Goal: Task Accomplishment & Management: Manage account settings

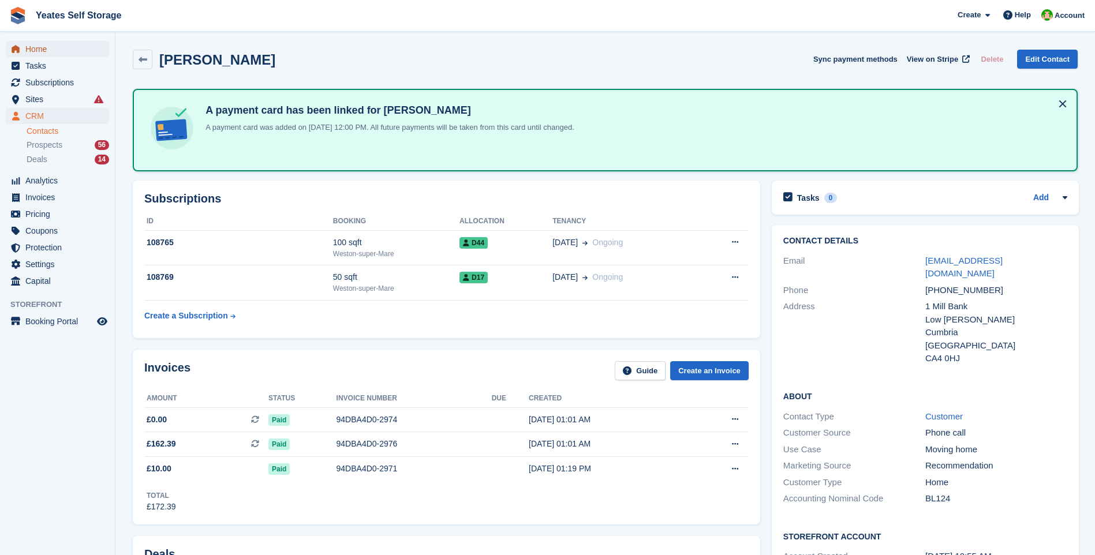
click at [37, 48] on span "Home" at bounding box center [59, 49] width 69 height 16
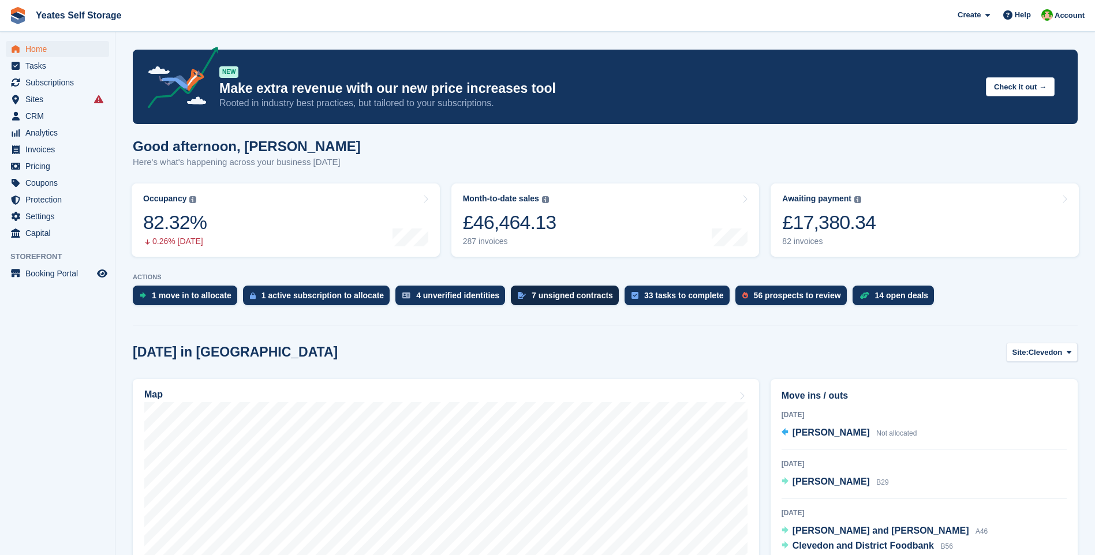
click at [557, 295] on div "7 unsigned contracts" at bounding box center [571, 295] width 81 height 9
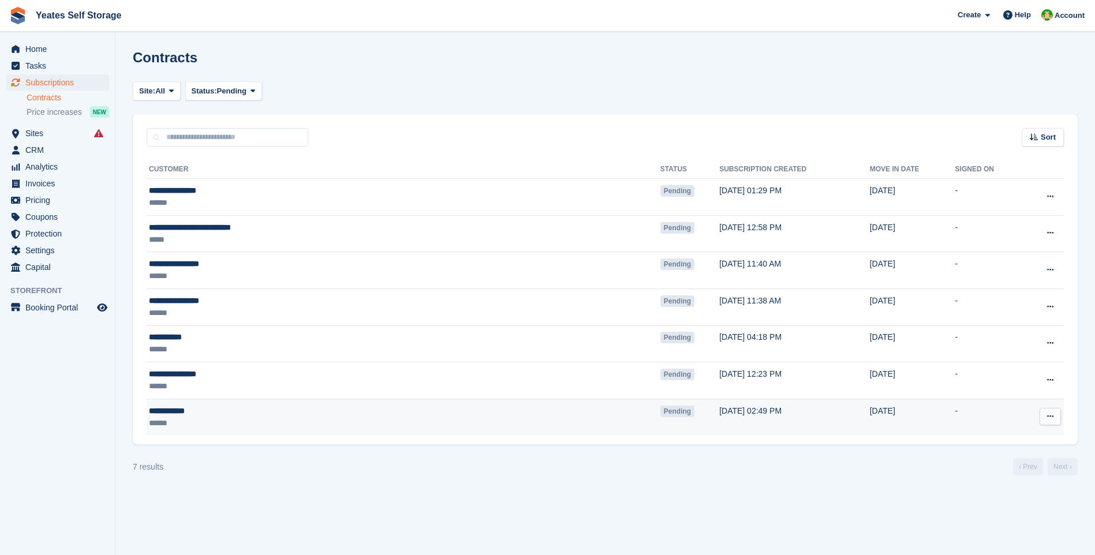
click at [1047, 414] on icon at bounding box center [1050, 417] width 6 height 8
click at [1009, 484] on p "Send reminder" at bounding box center [1005, 484] width 100 height 15
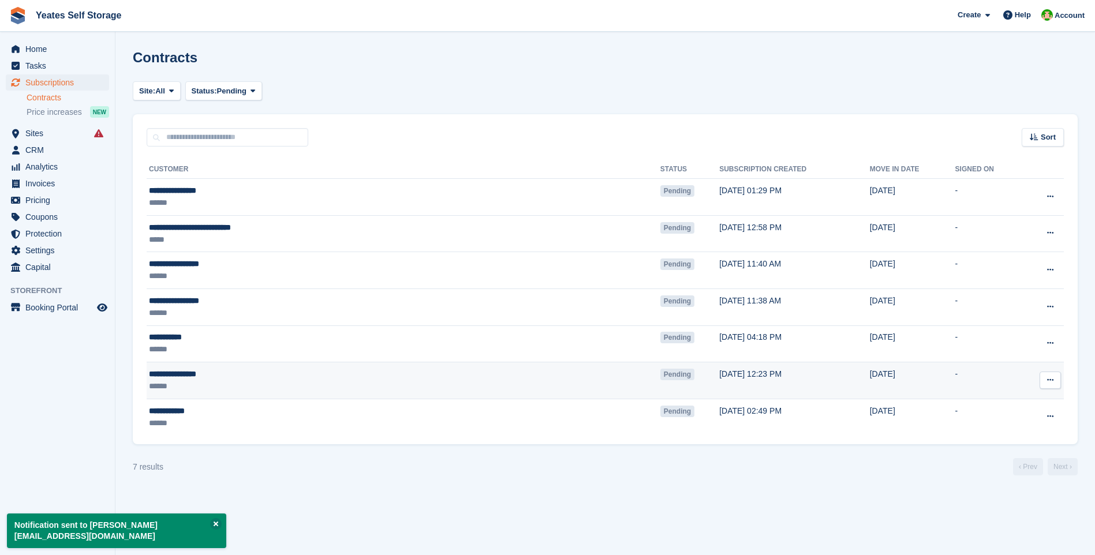
click at [1051, 380] on icon at bounding box center [1050, 380] width 6 height 8
click at [1005, 445] on p "Send contract" at bounding box center [1005, 447] width 100 height 15
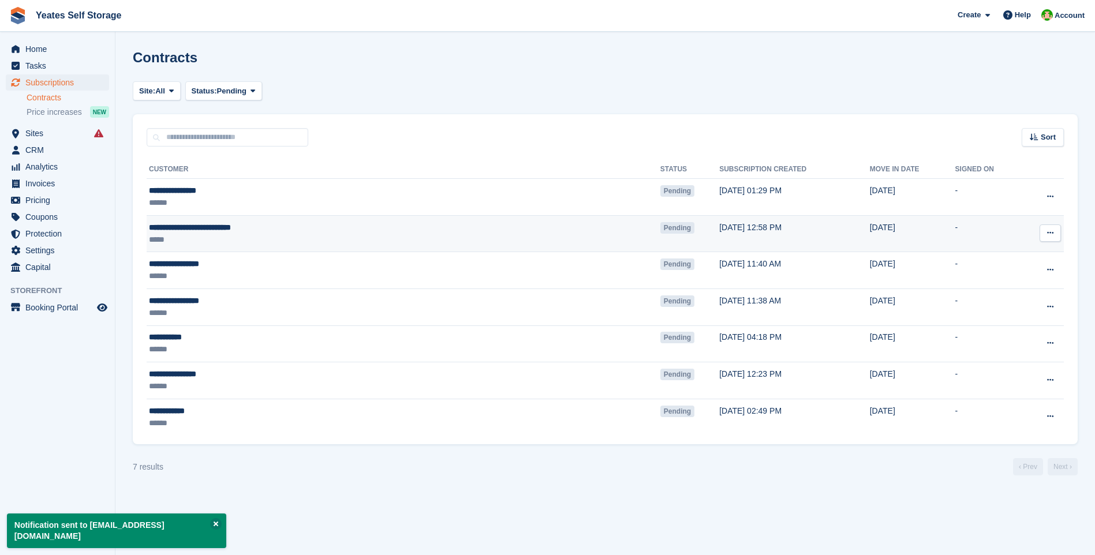
click at [1049, 234] on icon at bounding box center [1050, 233] width 6 height 8
click at [999, 298] on p "Send contract" at bounding box center [1005, 300] width 100 height 15
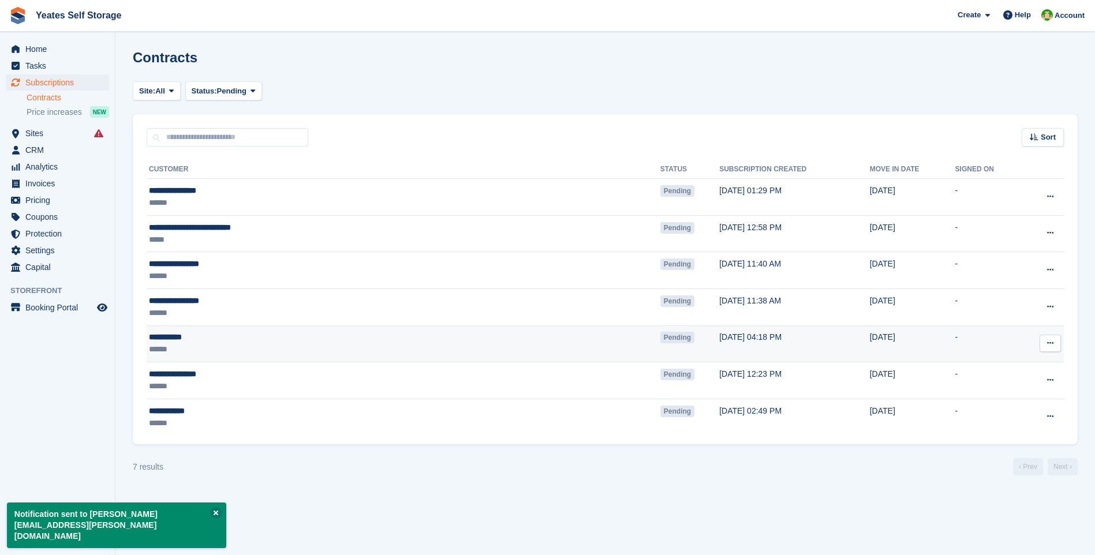
click at [1051, 344] on icon at bounding box center [1050, 343] width 6 height 8
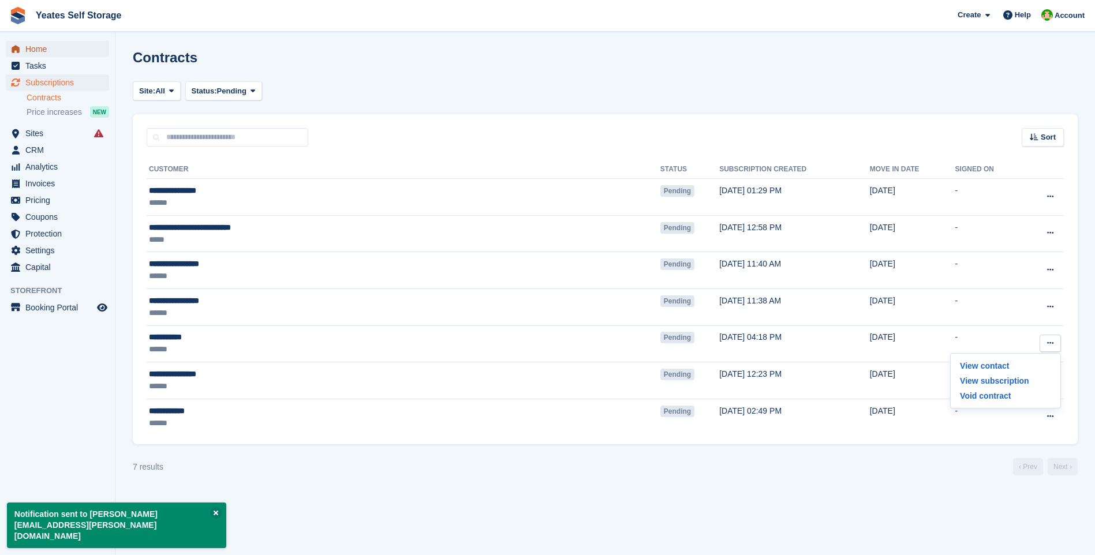
click at [45, 49] on span "Home" at bounding box center [59, 49] width 69 height 16
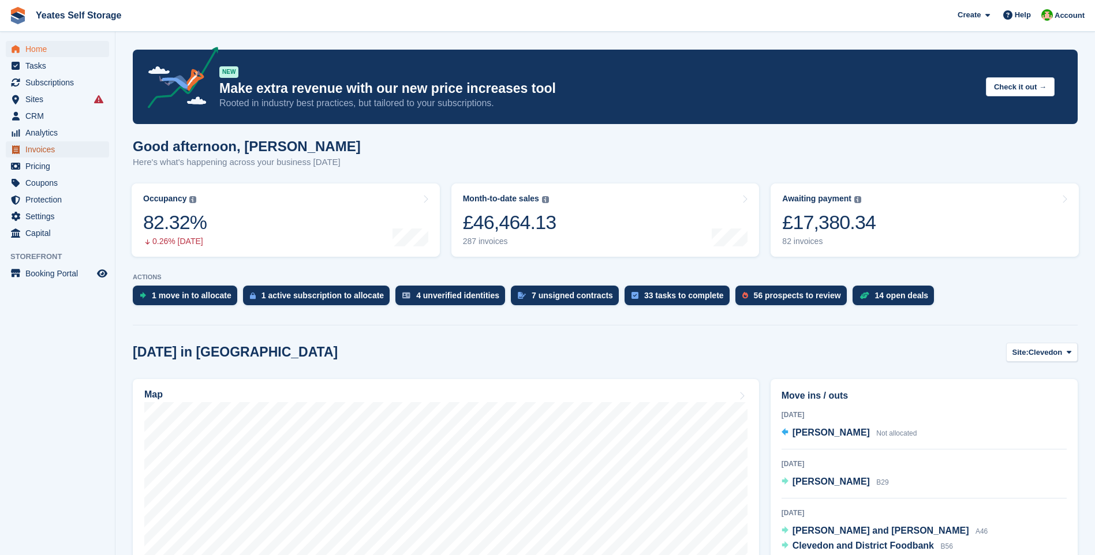
click at [35, 151] on span "Invoices" at bounding box center [59, 149] width 69 height 16
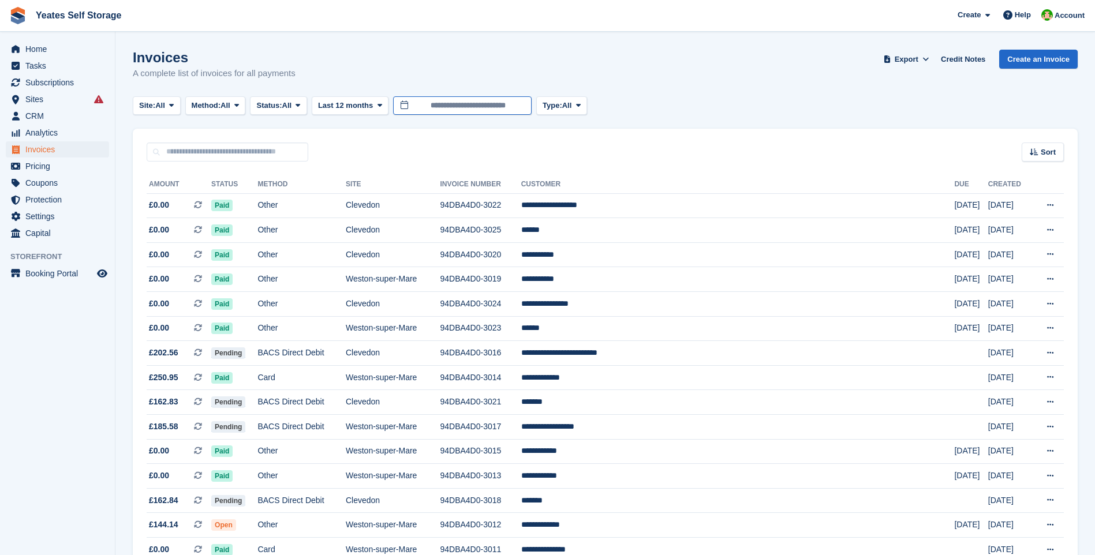
click at [451, 110] on input "**********" at bounding box center [462, 105] width 138 height 19
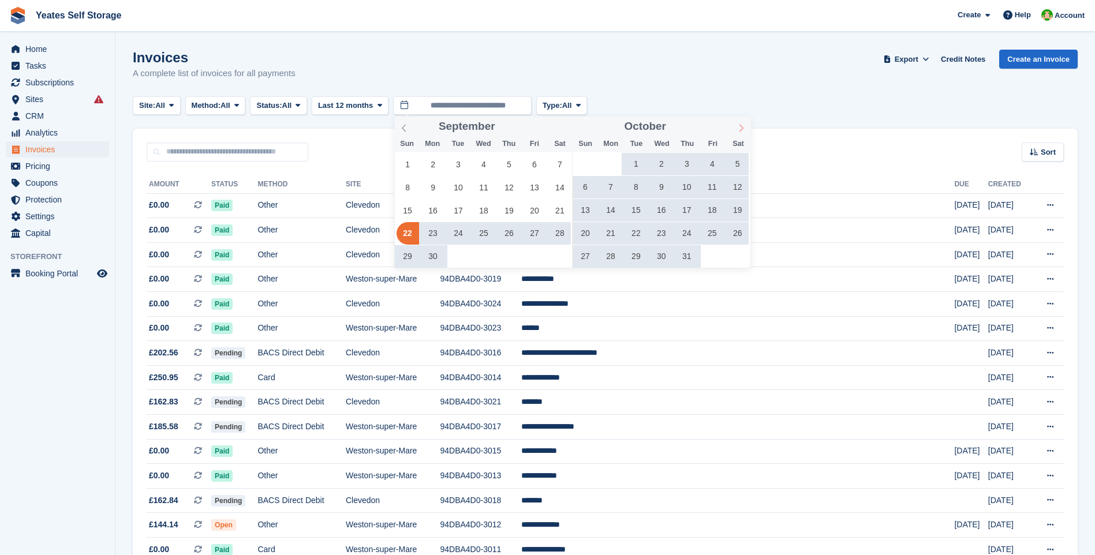
click at [741, 127] on icon at bounding box center [741, 128] width 8 height 8
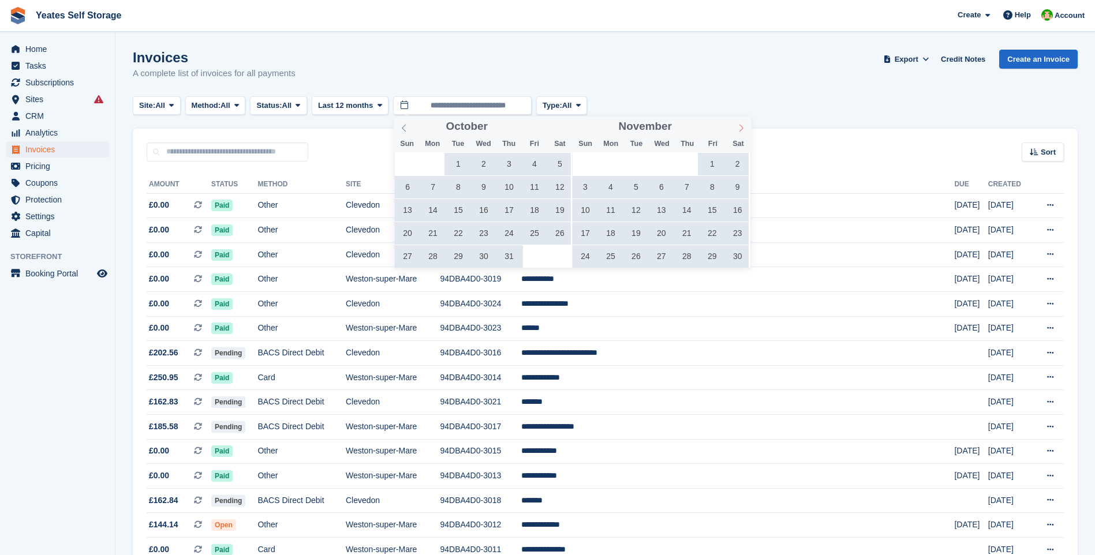
click at [741, 127] on icon at bounding box center [741, 128] width 8 height 8
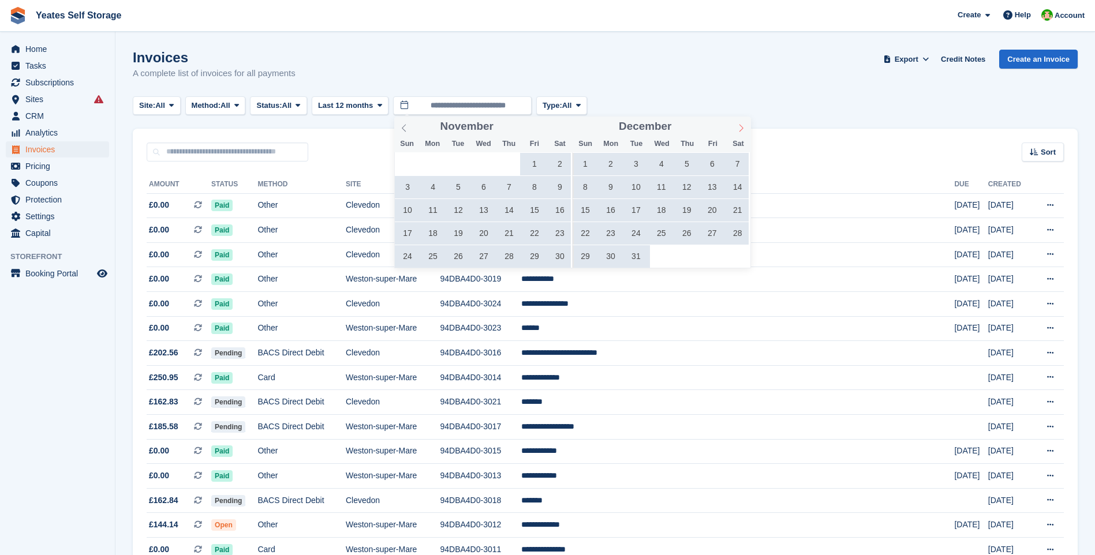
click at [741, 127] on icon at bounding box center [741, 128] width 8 height 8
type input "****"
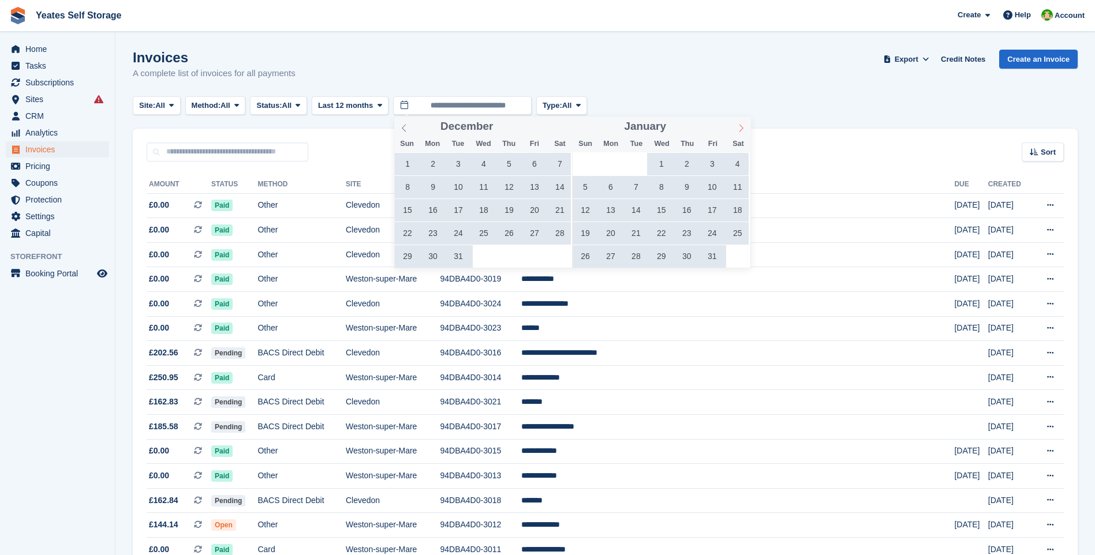
click at [741, 127] on icon at bounding box center [741, 128] width 8 height 8
type input "****"
click at [741, 127] on icon at bounding box center [741, 128] width 8 height 8
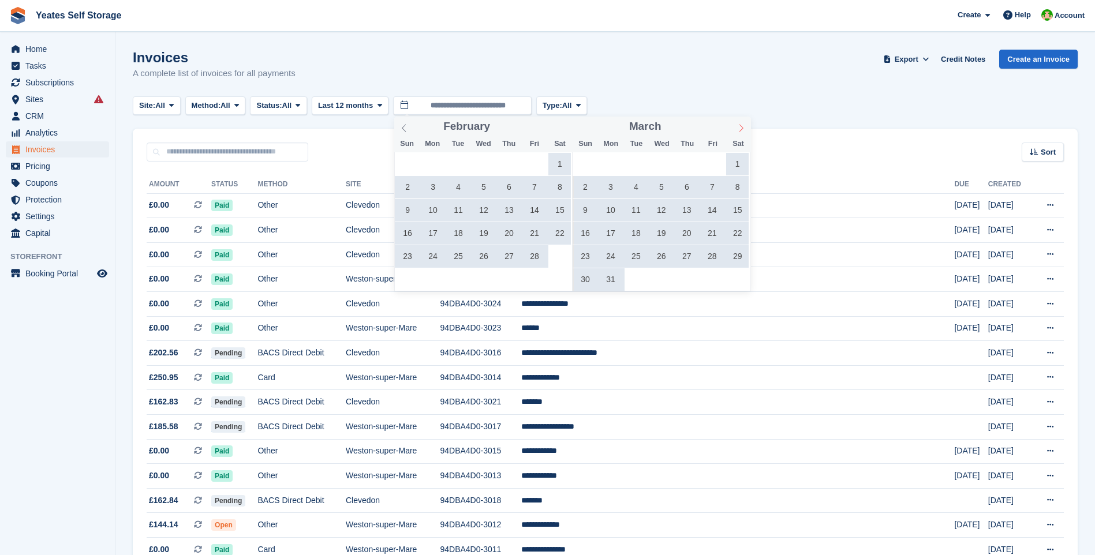
click at [741, 127] on icon at bounding box center [741, 128] width 8 height 8
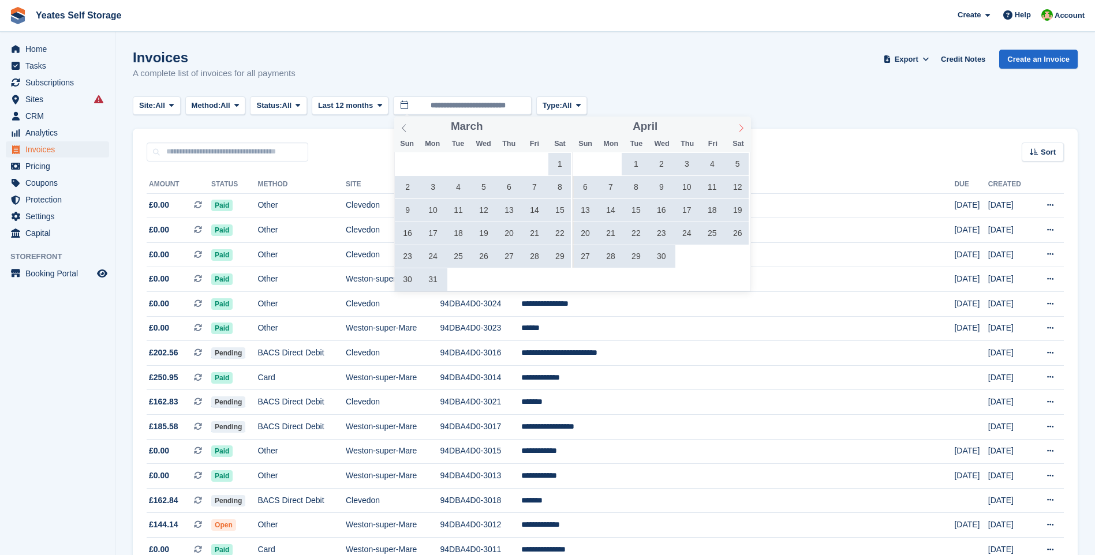
click at [741, 127] on icon at bounding box center [741, 128] width 8 height 8
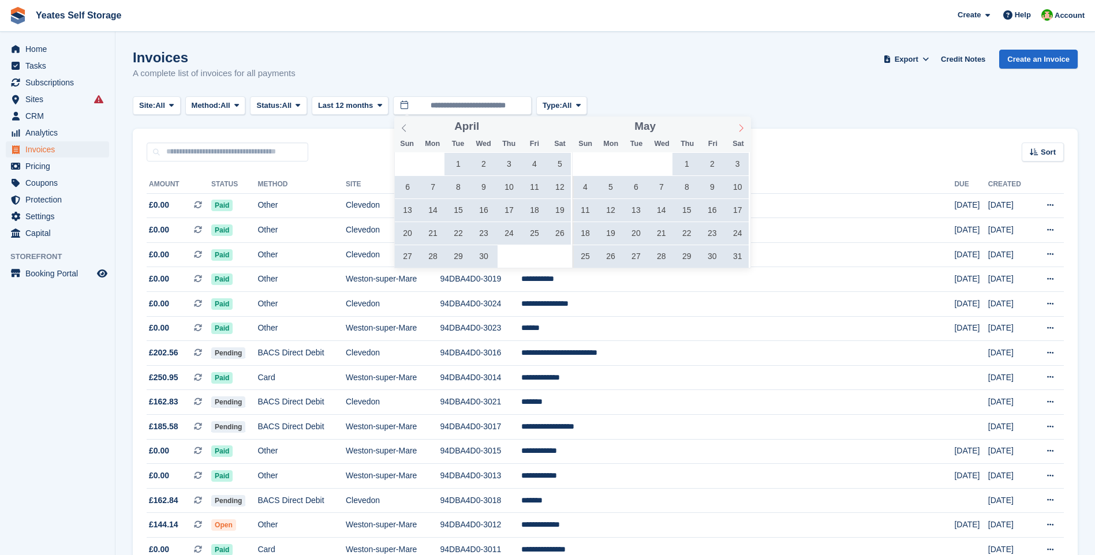
click at [741, 127] on icon at bounding box center [741, 128] width 8 height 8
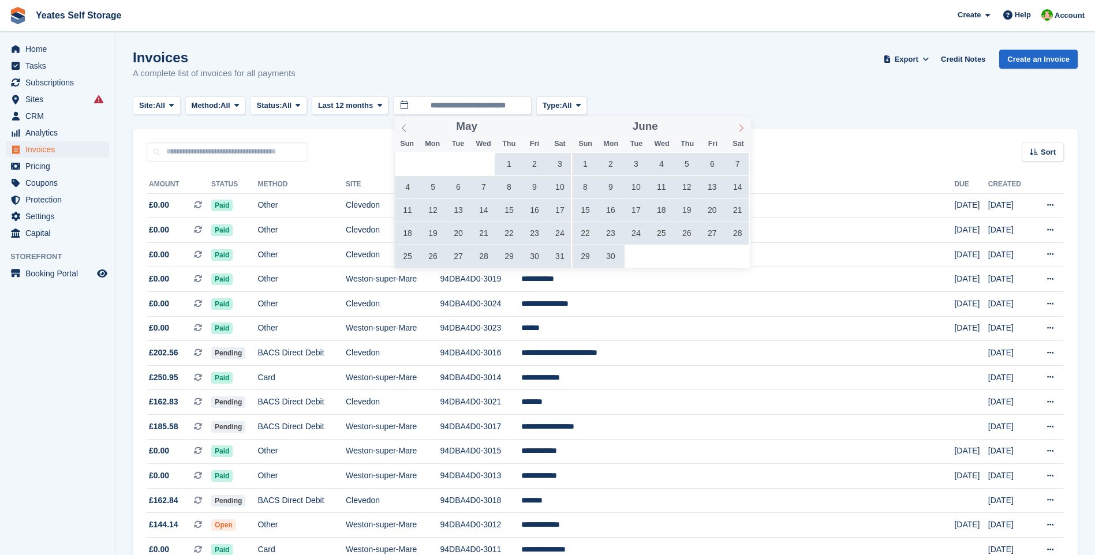
click at [740, 128] on icon at bounding box center [741, 128] width 8 height 8
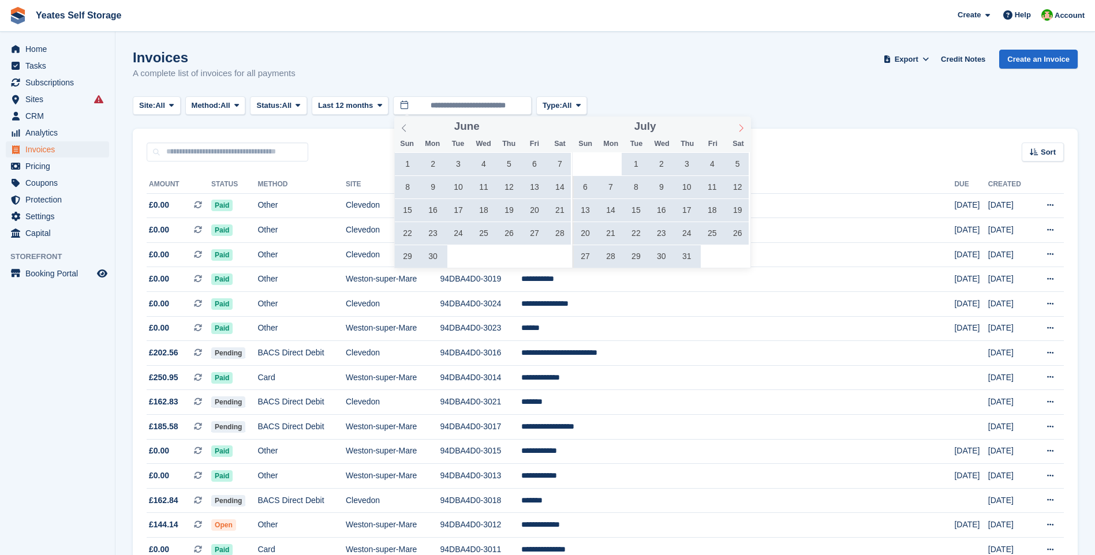
click at [740, 128] on icon at bounding box center [741, 128] width 8 height 8
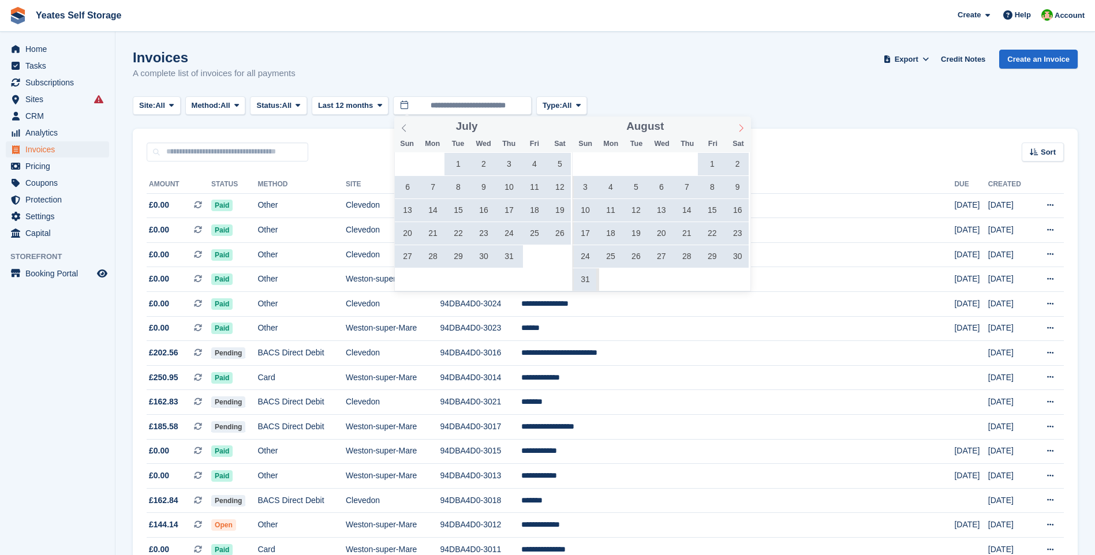
click at [740, 128] on icon at bounding box center [741, 128] width 8 height 8
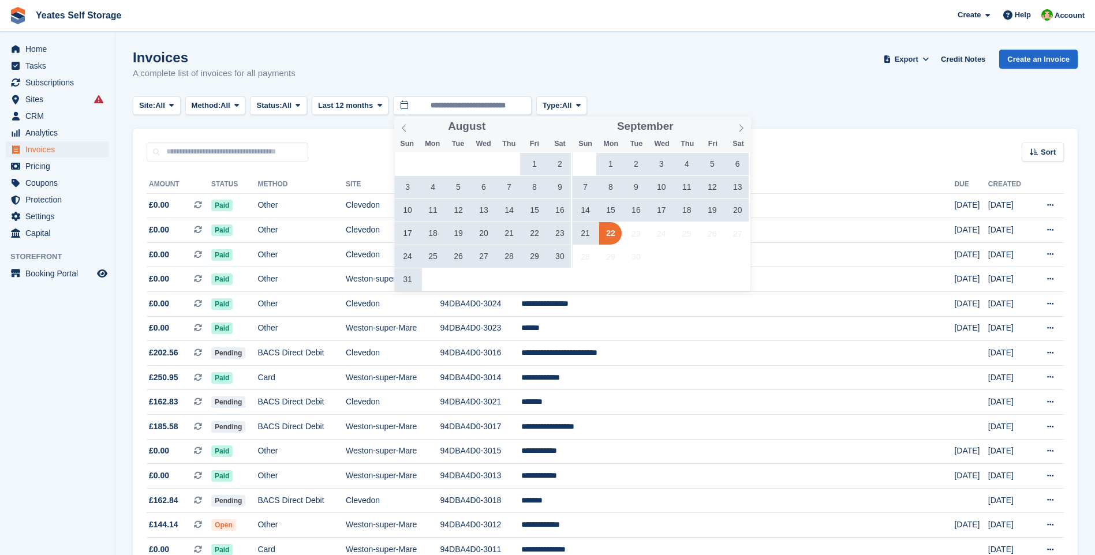
click at [707, 211] on span "19" at bounding box center [712, 210] width 23 height 23
type input "**********"
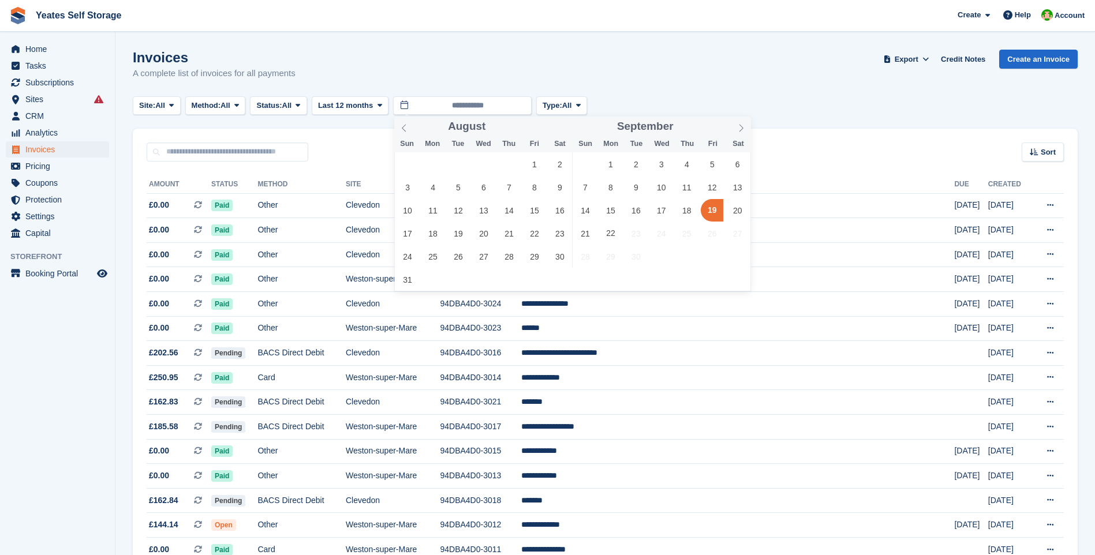
click at [707, 211] on span "19" at bounding box center [712, 210] width 23 height 23
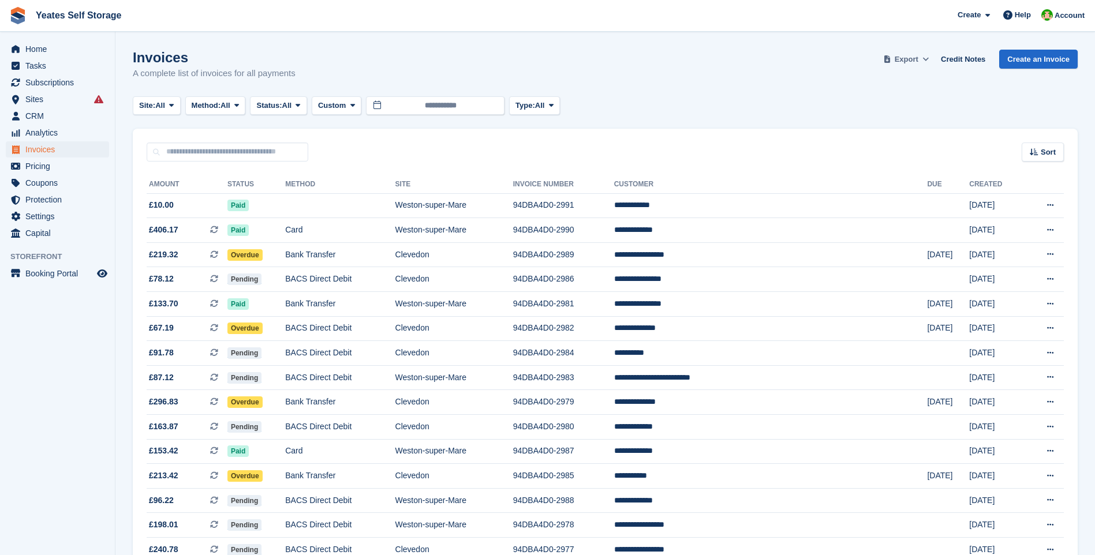
click at [905, 59] on span "Export" at bounding box center [906, 60] width 24 height 12
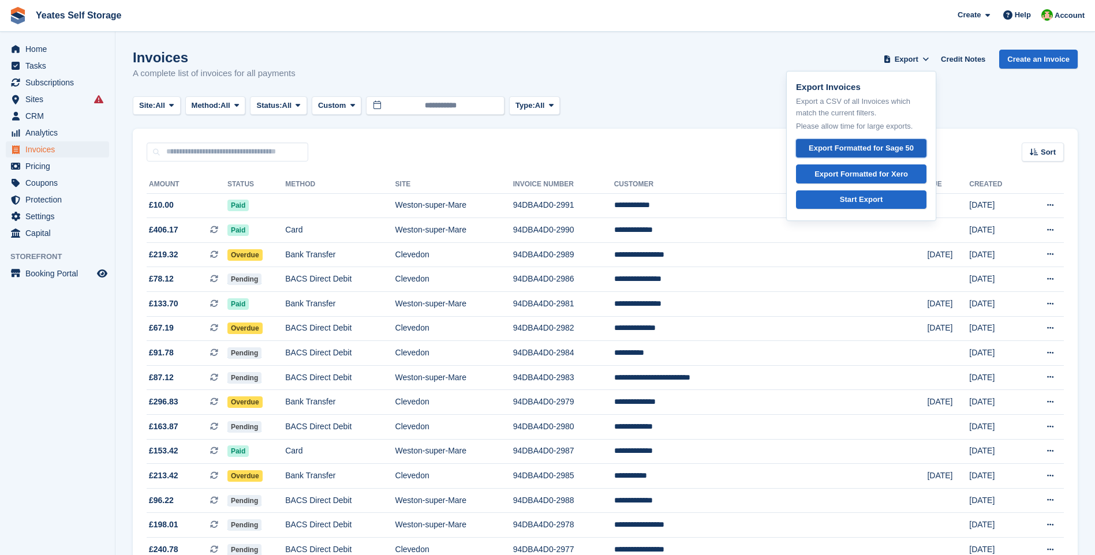
click at [874, 148] on div "Export Formatted for Sage 50" at bounding box center [860, 149] width 105 height 12
click at [455, 104] on input "**********" at bounding box center [435, 105] width 138 height 19
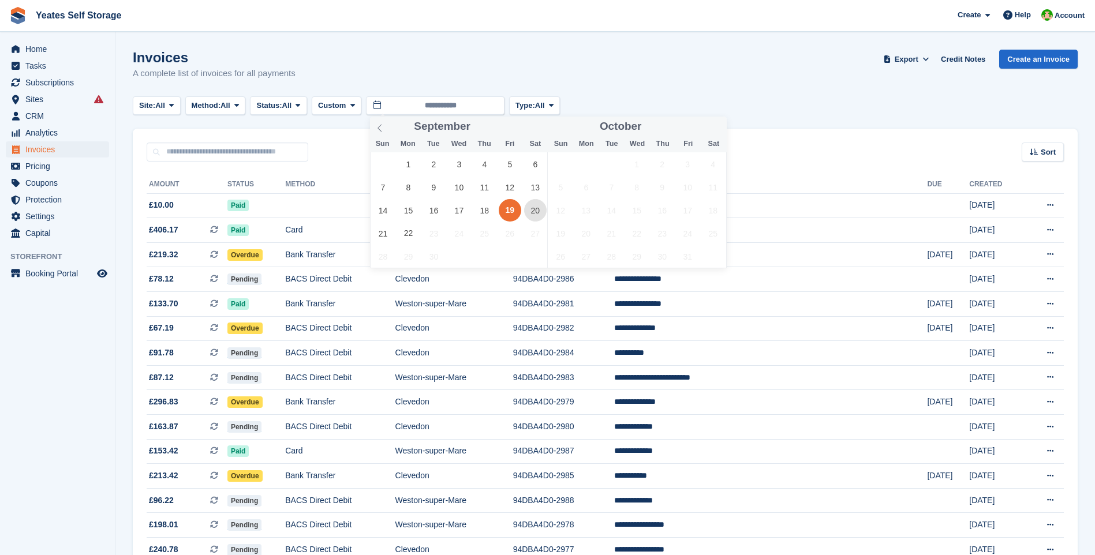
click at [535, 211] on span "20" at bounding box center [535, 210] width 23 height 23
type input "**********"
click at [535, 211] on span "20" at bounding box center [535, 210] width 23 height 23
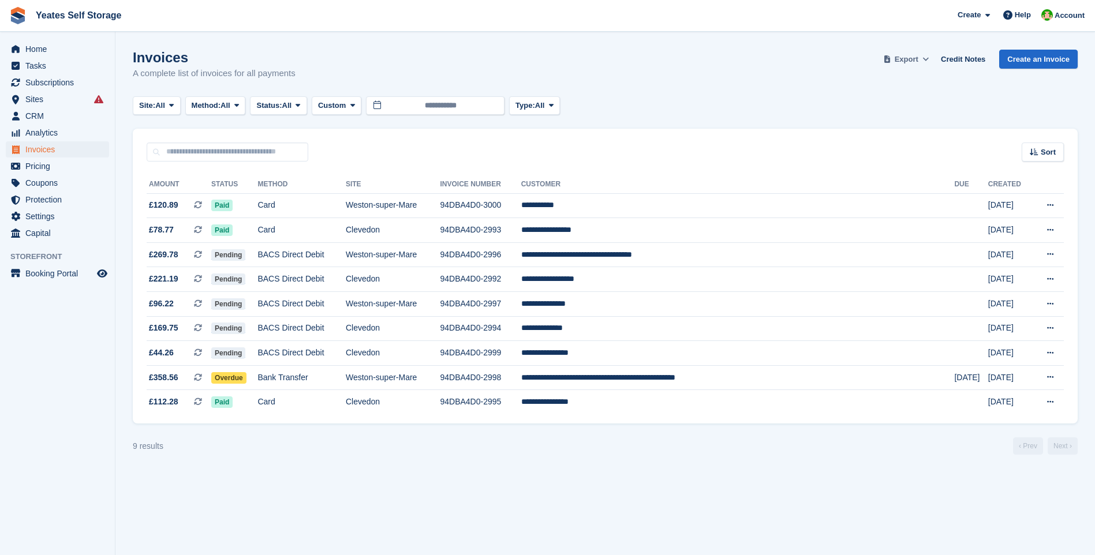
click at [907, 58] on span "Export" at bounding box center [906, 60] width 24 height 12
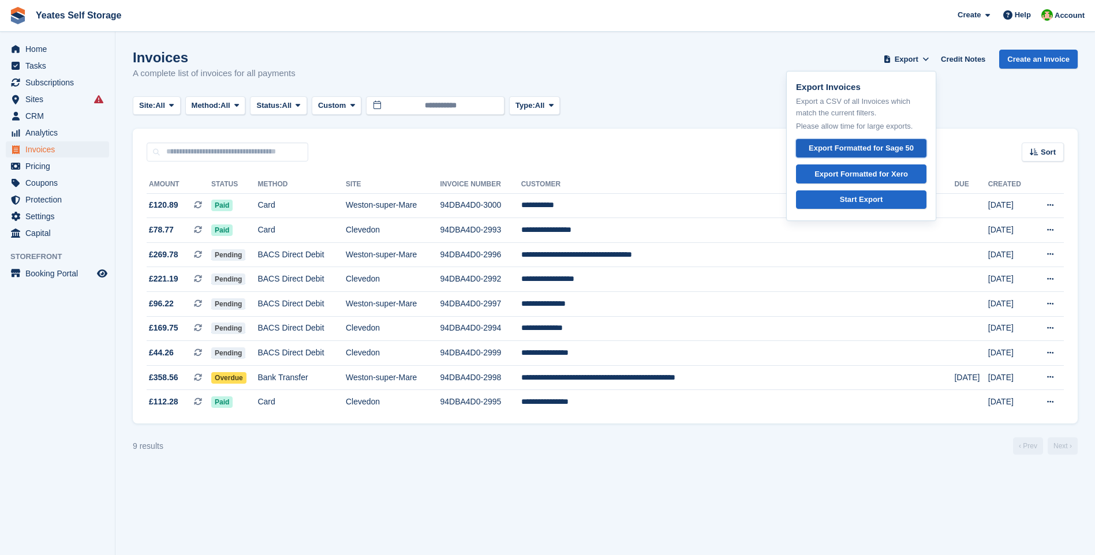
click at [868, 148] on div "Export Formatted for Sage 50" at bounding box center [860, 149] width 105 height 12
click at [462, 107] on input "**********" at bounding box center [435, 105] width 138 height 19
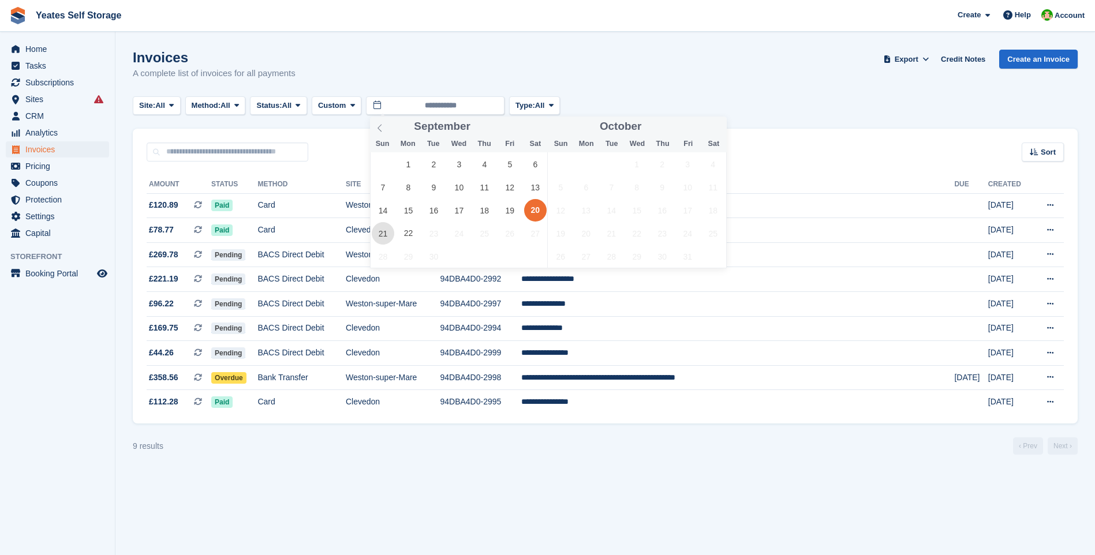
click at [385, 236] on span "21" at bounding box center [383, 233] width 23 height 23
type input "**********"
click at [379, 234] on span "21" at bounding box center [383, 233] width 23 height 23
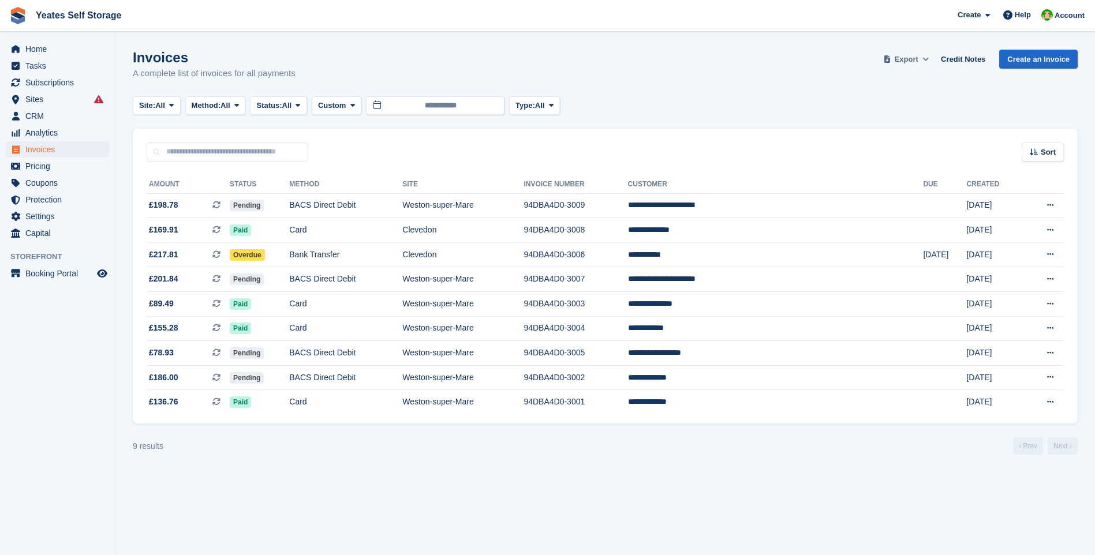
click at [908, 61] on span "Export" at bounding box center [906, 60] width 24 height 12
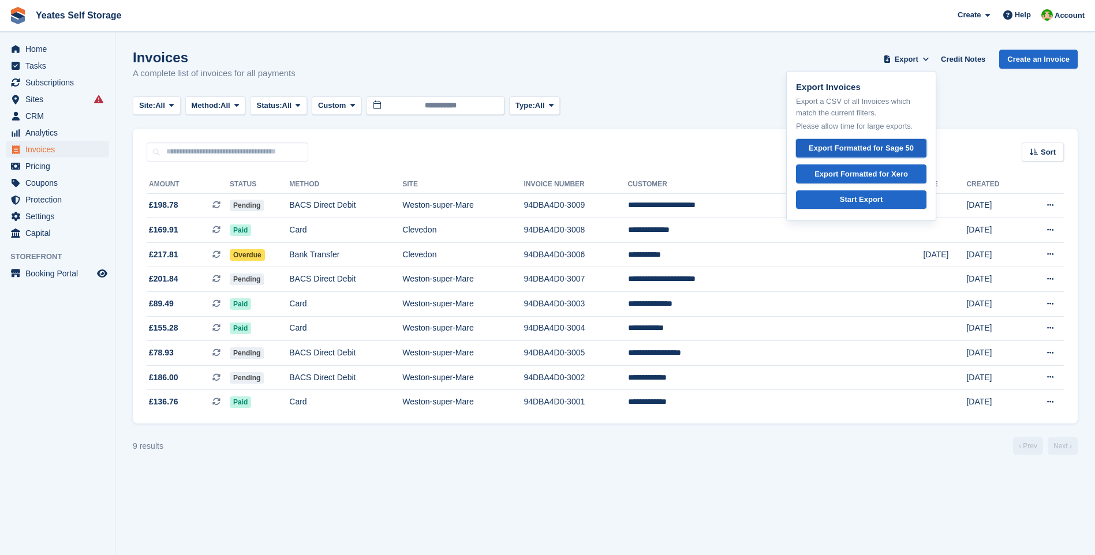
click at [876, 150] on div "Export Formatted for Sage 50" at bounding box center [860, 149] width 105 height 12
click at [36, 116] on span "CRM" at bounding box center [59, 116] width 69 height 16
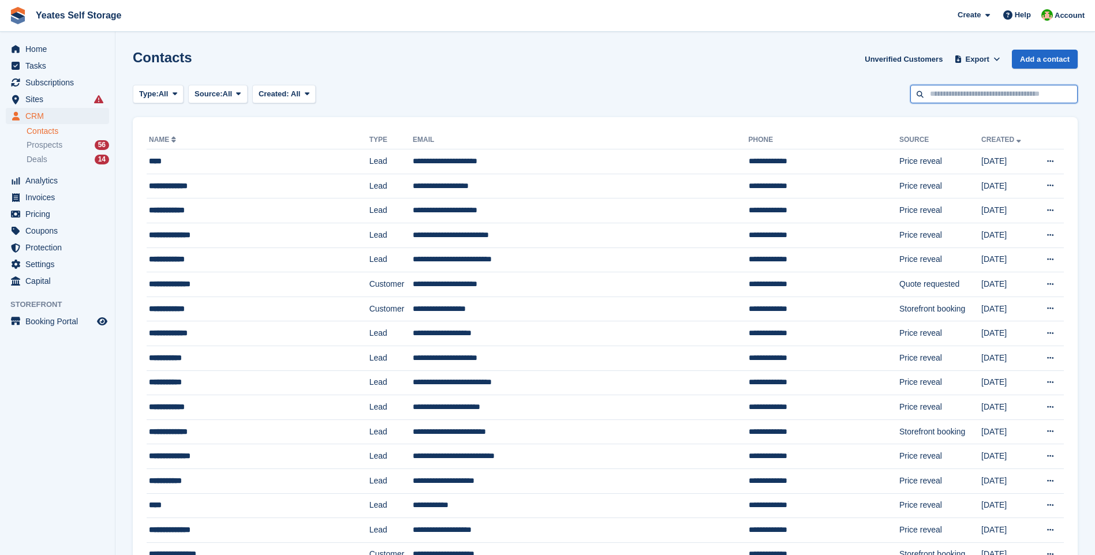
click at [963, 101] on input "text" at bounding box center [993, 94] width 167 height 19
type input "*****"
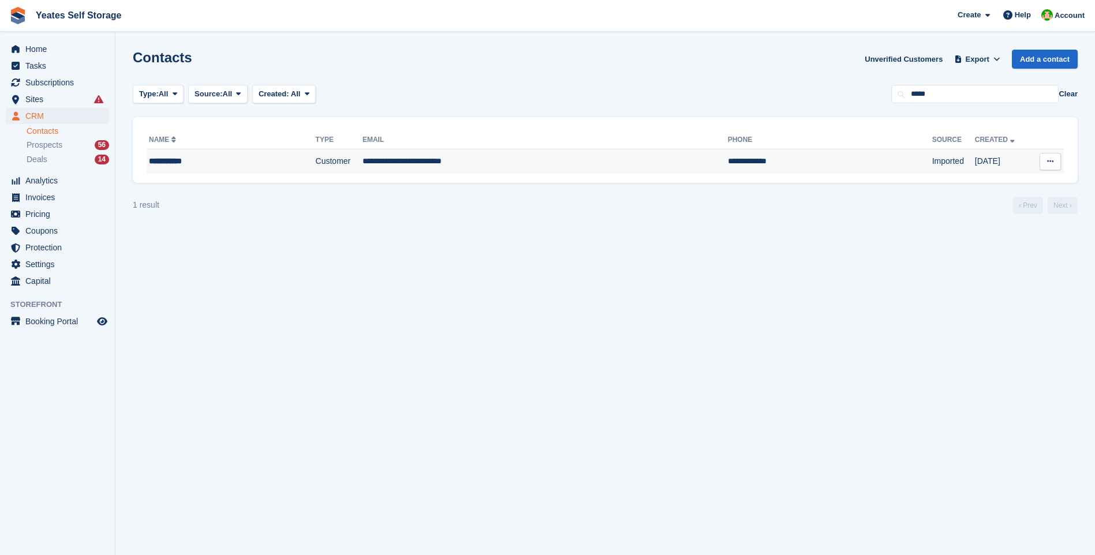
click at [316, 159] on td "Customer" at bounding box center [339, 161] width 47 height 24
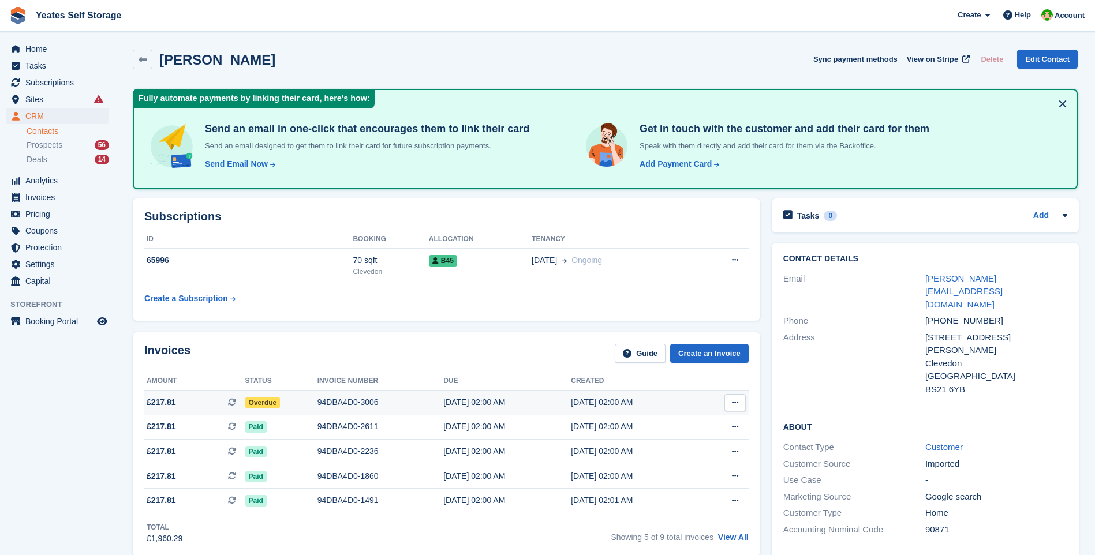
click at [168, 401] on span "£217.81" at bounding box center [161, 402] width 29 height 12
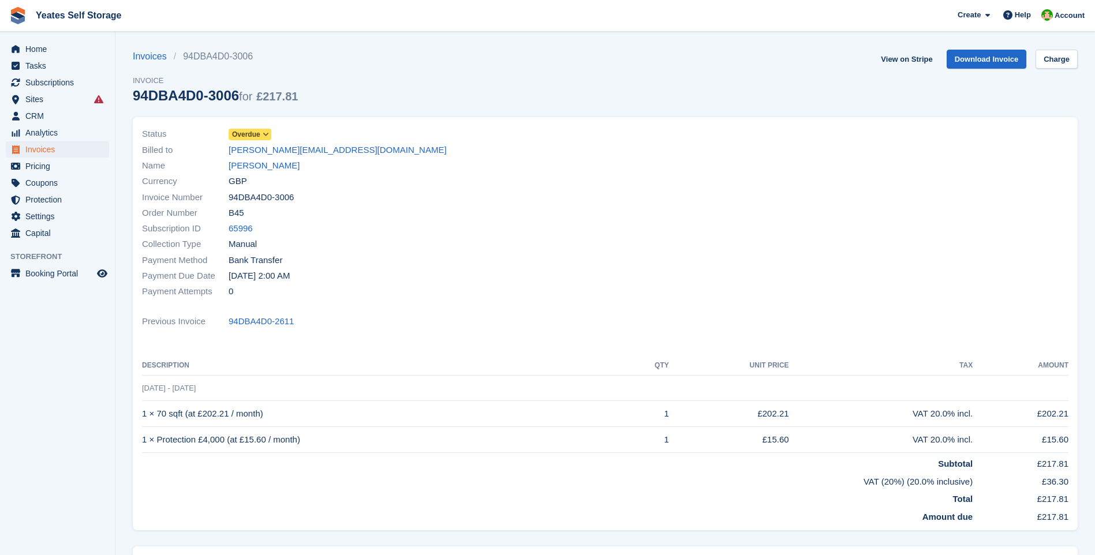
click at [269, 134] on span at bounding box center [265, 134] width 9 height 9
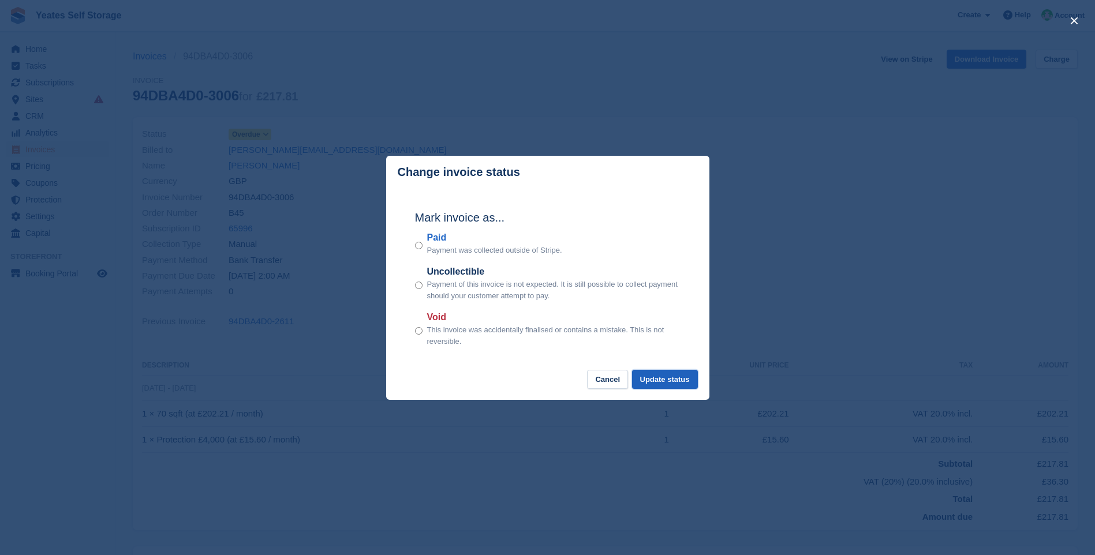
click at [667, 379] on button "Update status" at bounding box center [665, 379] width 66 height 19
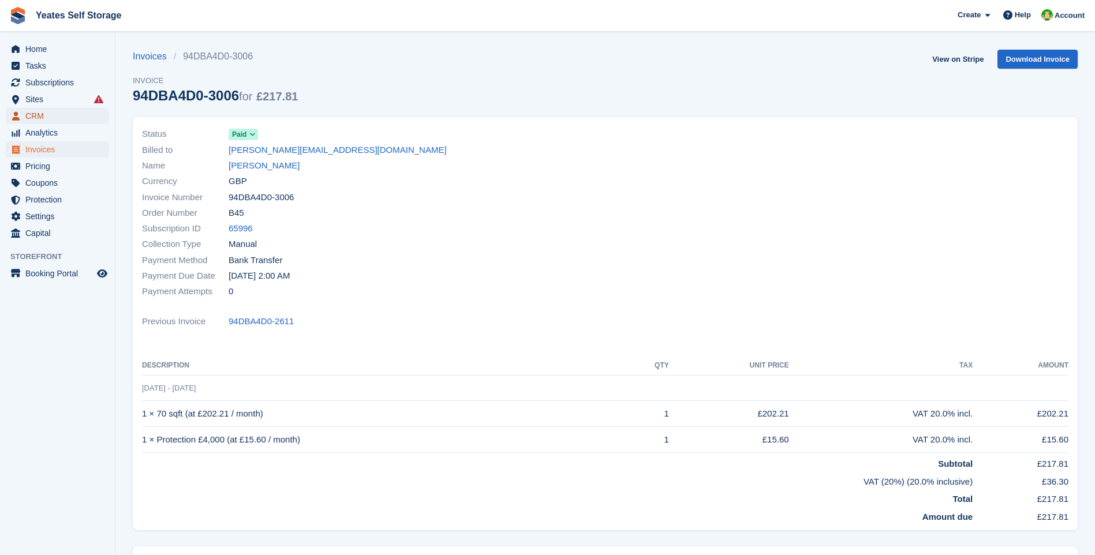
click at [39, 115] on span "CRM" at bounding box center [59, 116] width 69 height 16
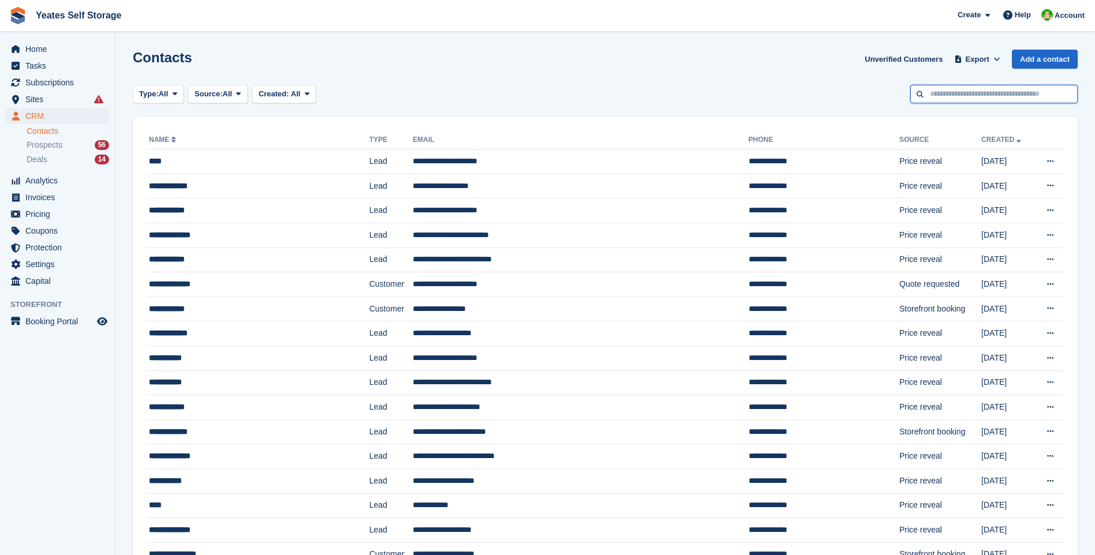
click at [975, 98] on input "text" at bounding box center [993, 94] width 167 height 19
type input "*******"
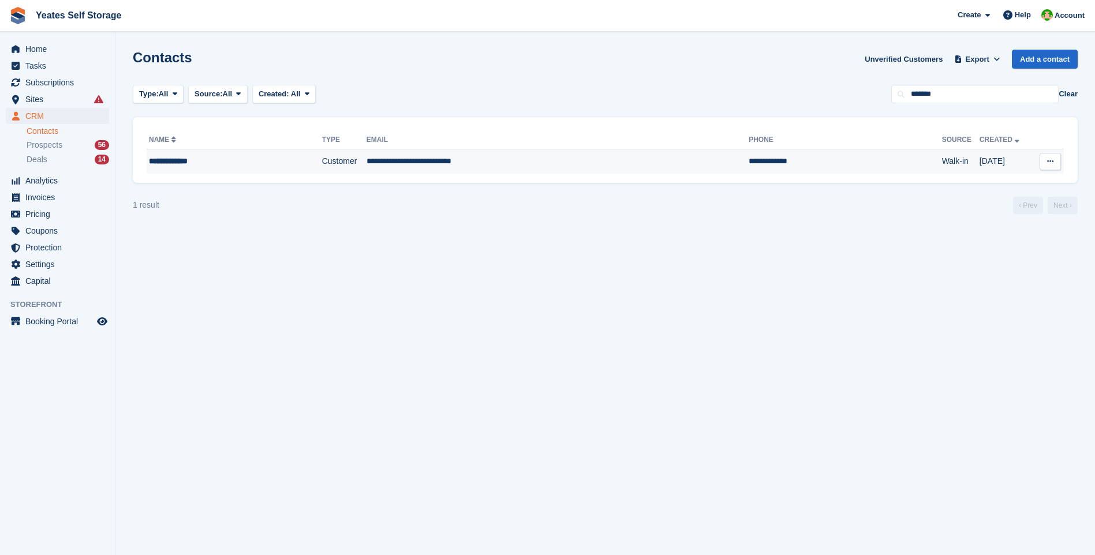
click at [380, 161] on td "**********" at bounding box center [557, 161] width 382 height 24
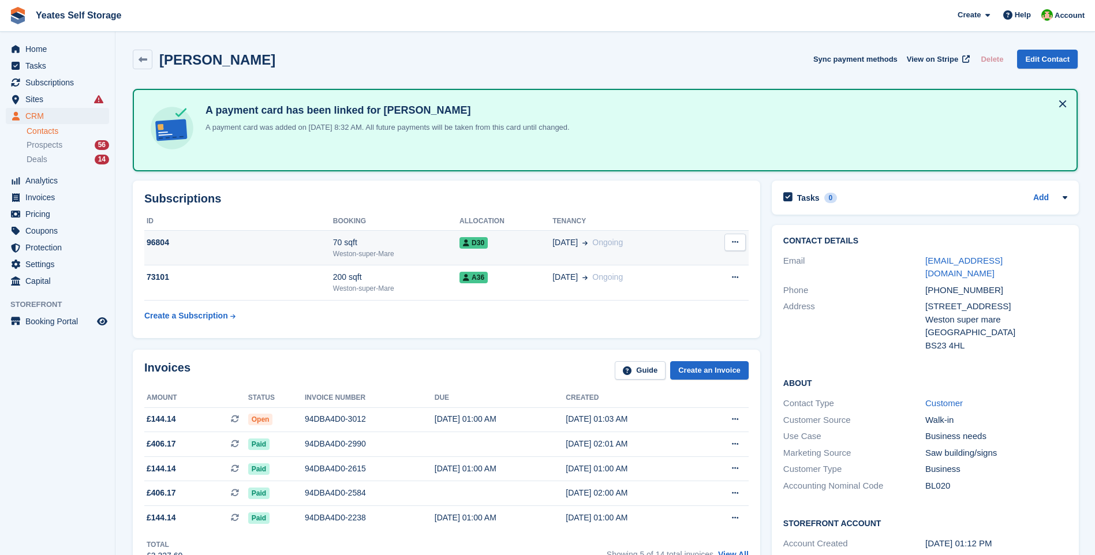
scroll to position [173, 0]
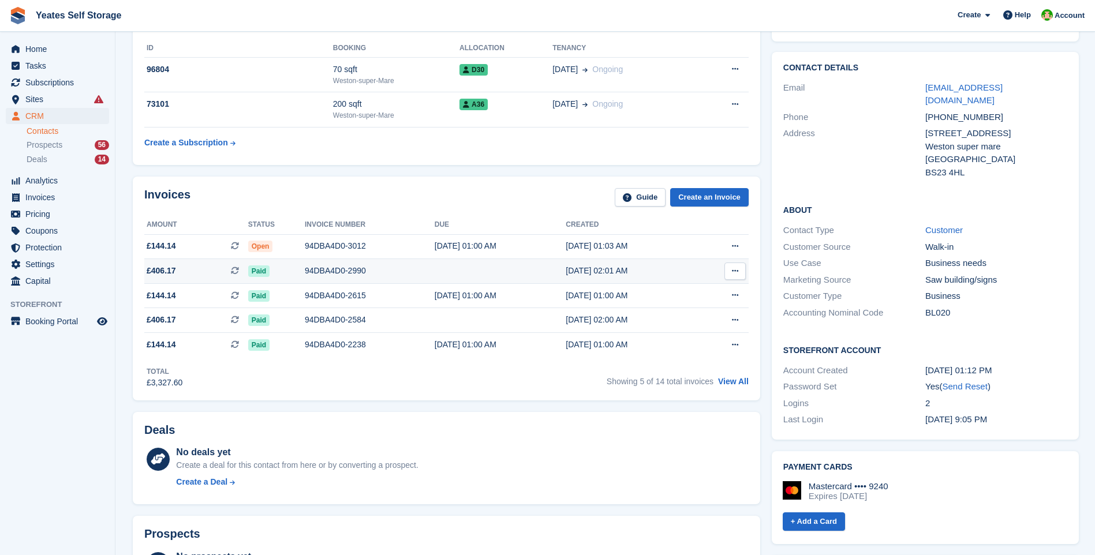
click at [339, 269] on div "94DBA4D0-2990" at bounding box center [370, 271] width 130 height 12
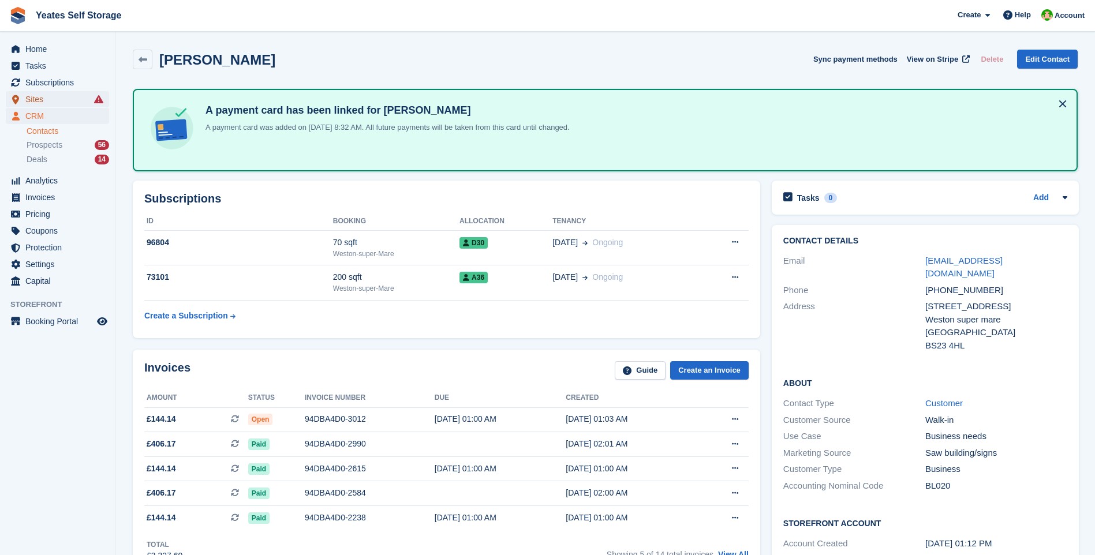
click at [36, 100] on span "Sites" at bounding box center [59, 99] width 69 height 16
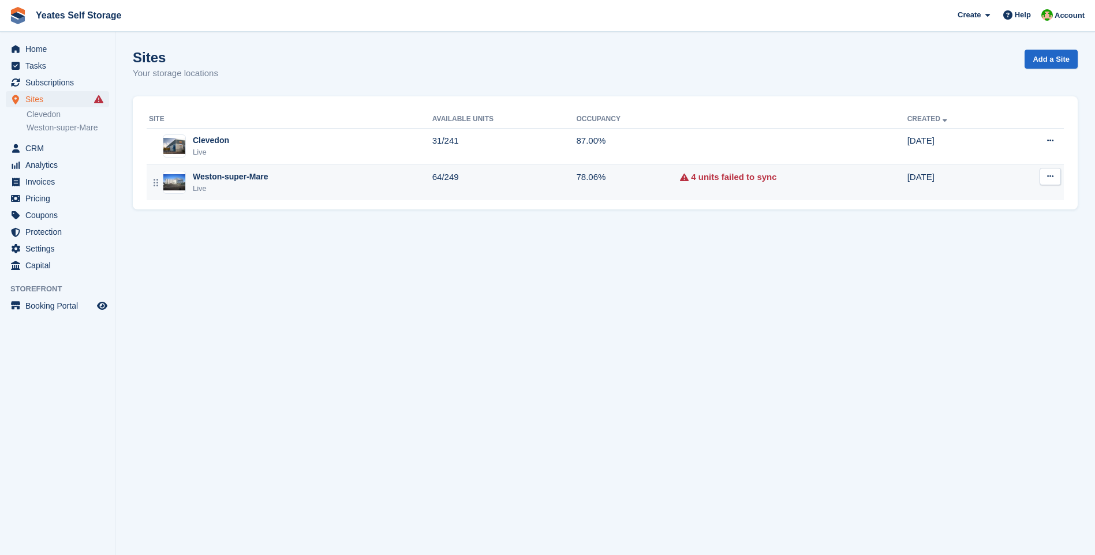
click at [224, 188] on div "Live" at bounding box center [230, 189] width 75 height 12
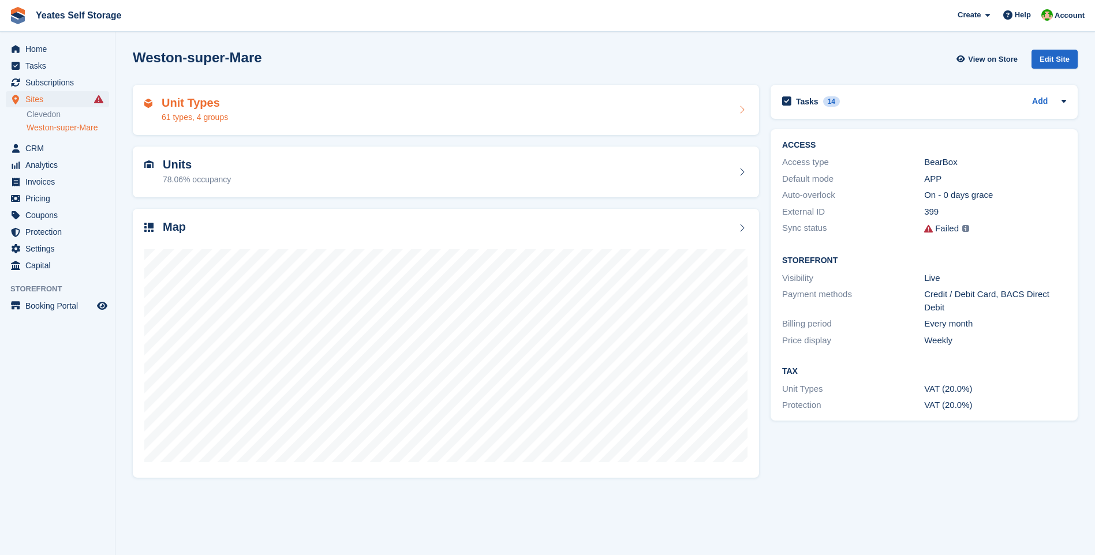
click at [188, 118] on div "61 types, 4 groups" at bounding box center [195, 117] width 66 height 12
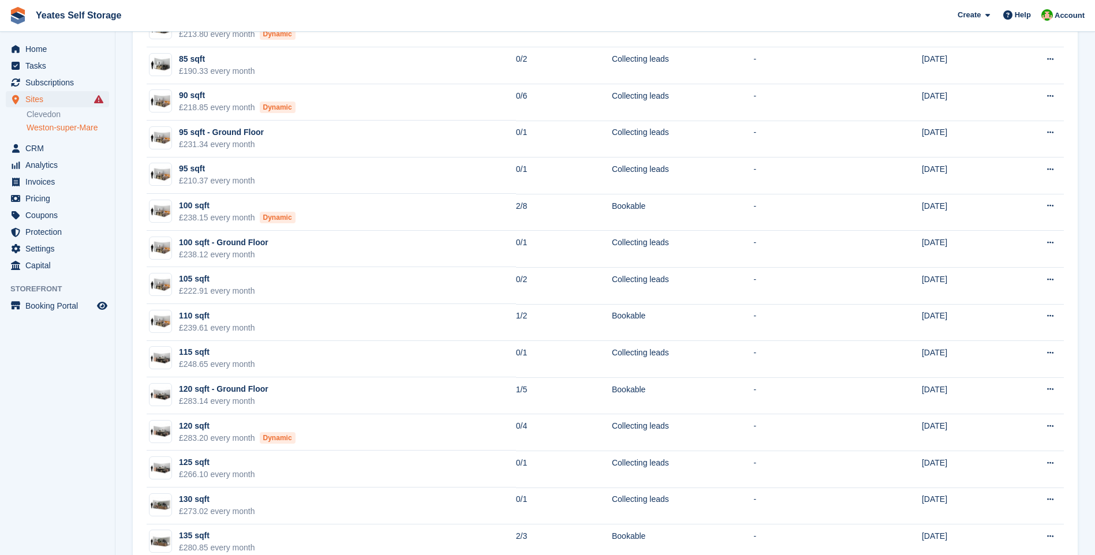
scroll to position [1039, 0]
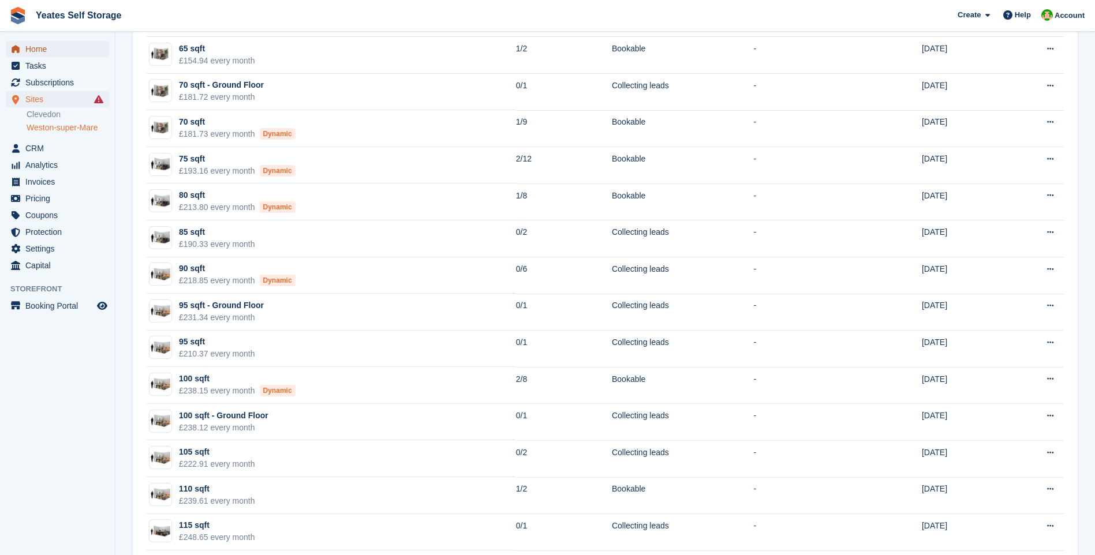
click at [40, 52] on span "Home" at bounding box center [59, 49] width 69 height 16
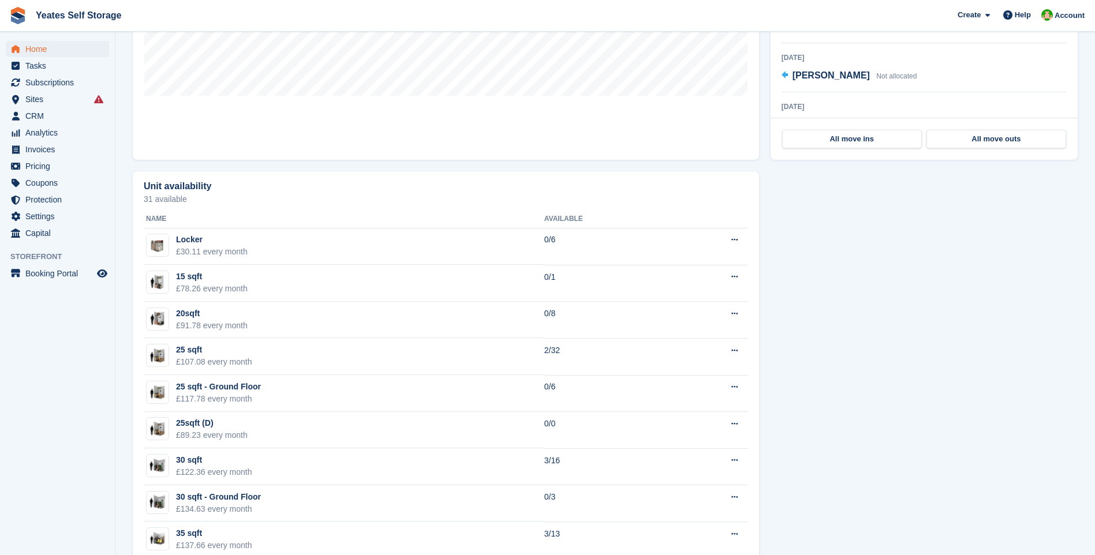
scroll to position [173, 0]
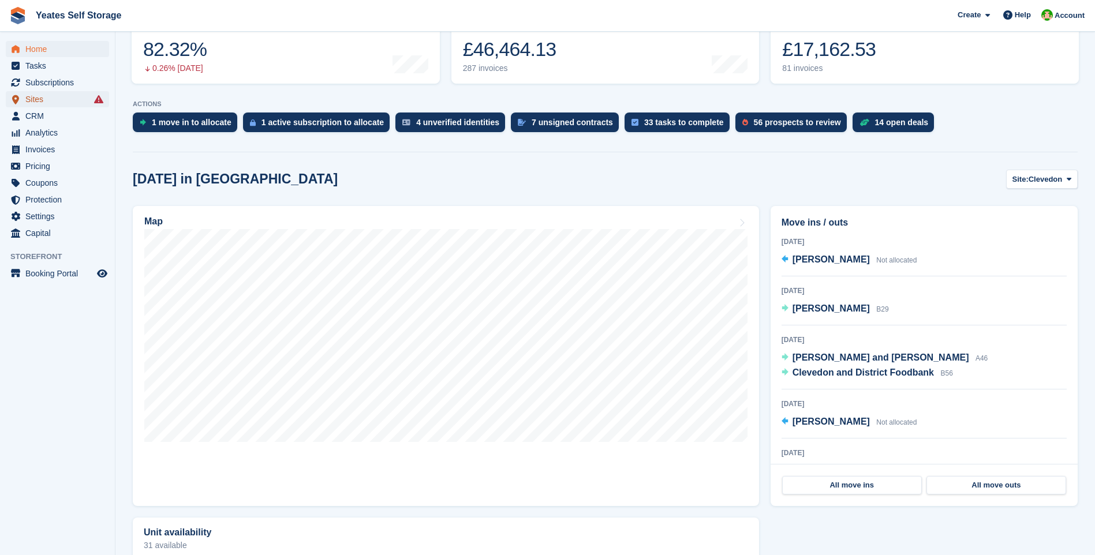
click at [45, 101] on span "Sites" at bounding box center [59, 99] width 69 height 16
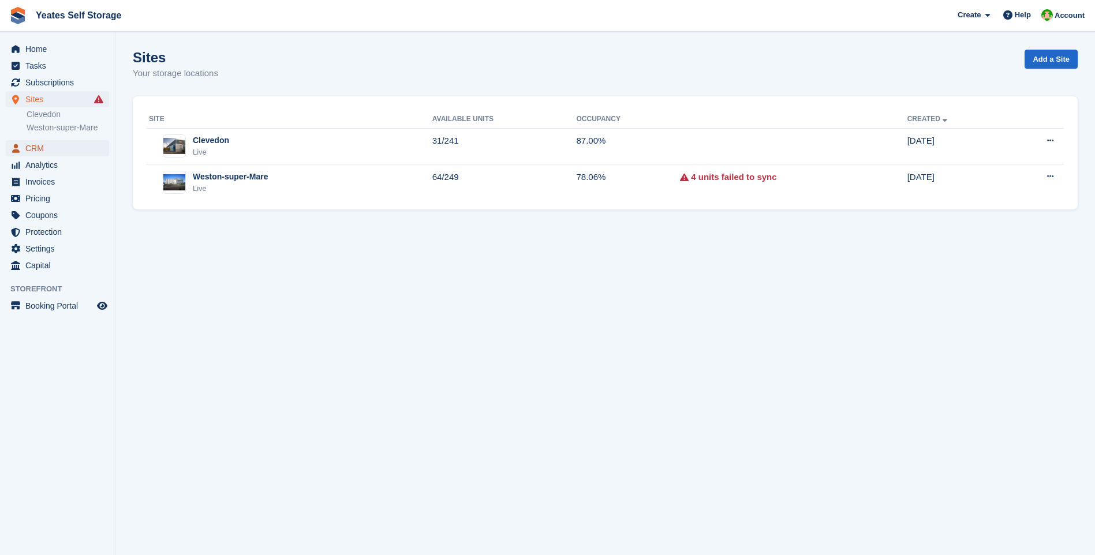
click at [36, 152] on span "CRM" at bounding box center [59, 148] width 69 height 16
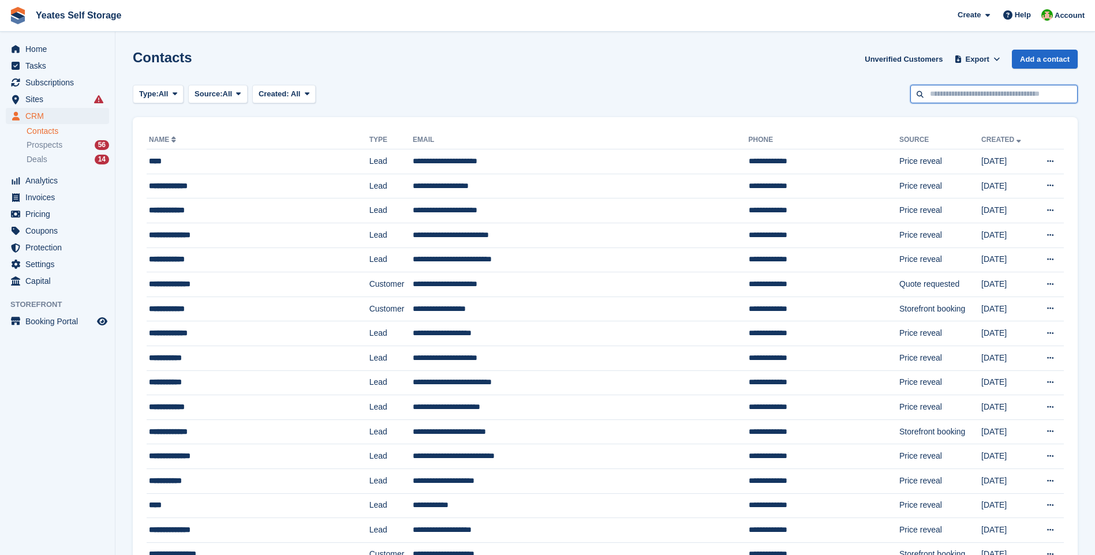
click at [950, 91] on input "text" at bounding box center [993, 94] width 167 height 19
type input "*******"
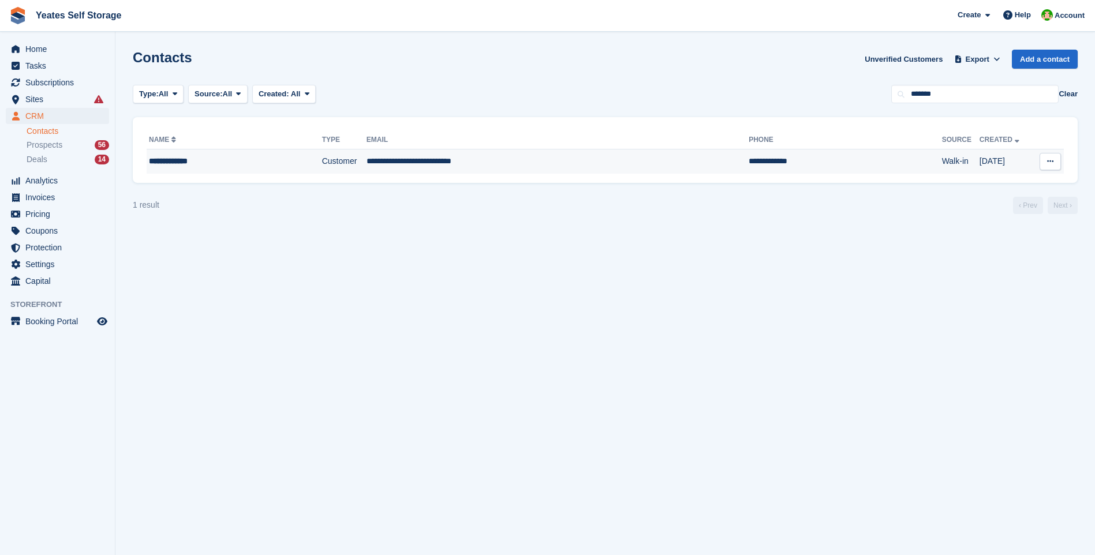
click at [322, 162] on td "Customer" at bounding box center [344, 161] width 44 height 24
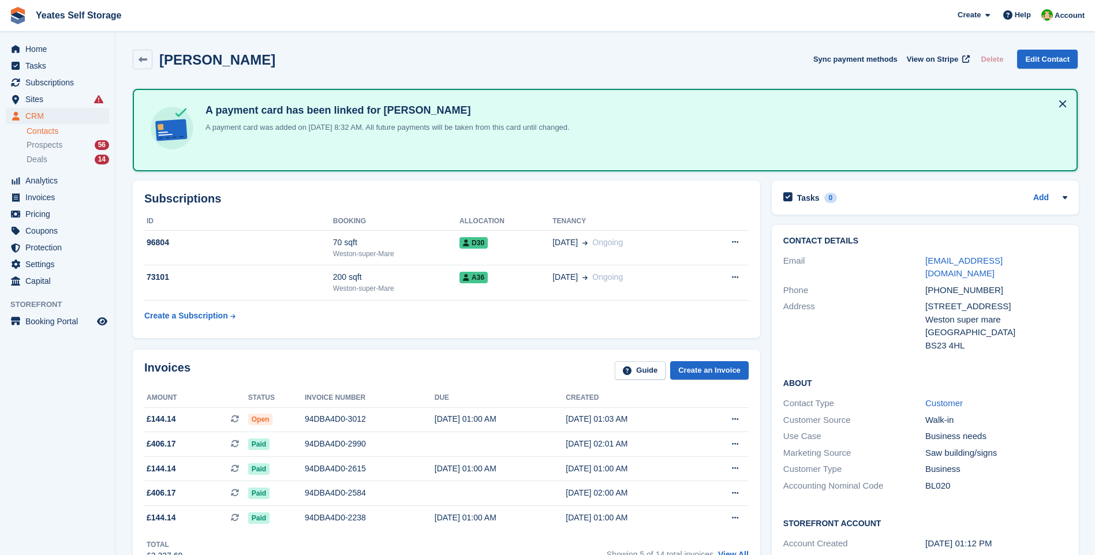
scroll to position [173, 0]
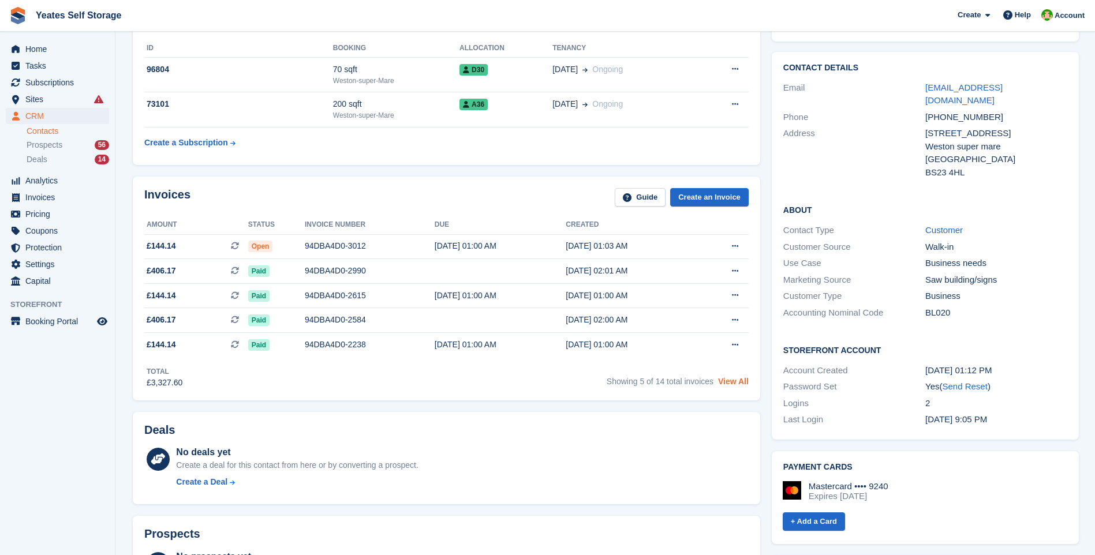
click at [737, 381] on link "View All" at bounding box center [733, 381] width 31 height 9
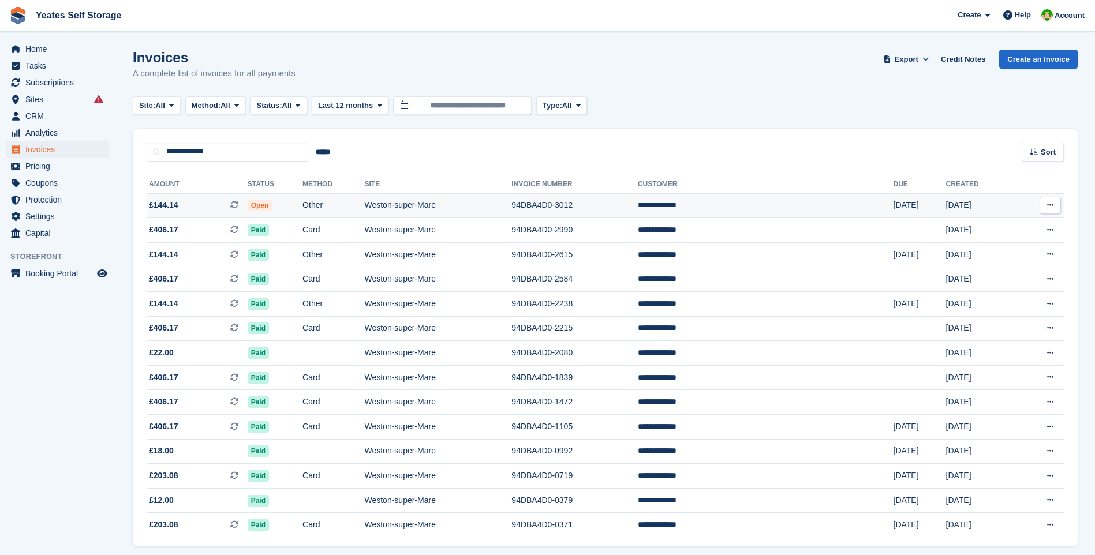
click at [451, 209] on td "Weston-super-Mare" at bounding box center [437, 205] width 147 height 25
click at [36, 117] on span "CRM" at bounding box center [59, 116] width 69 height 16
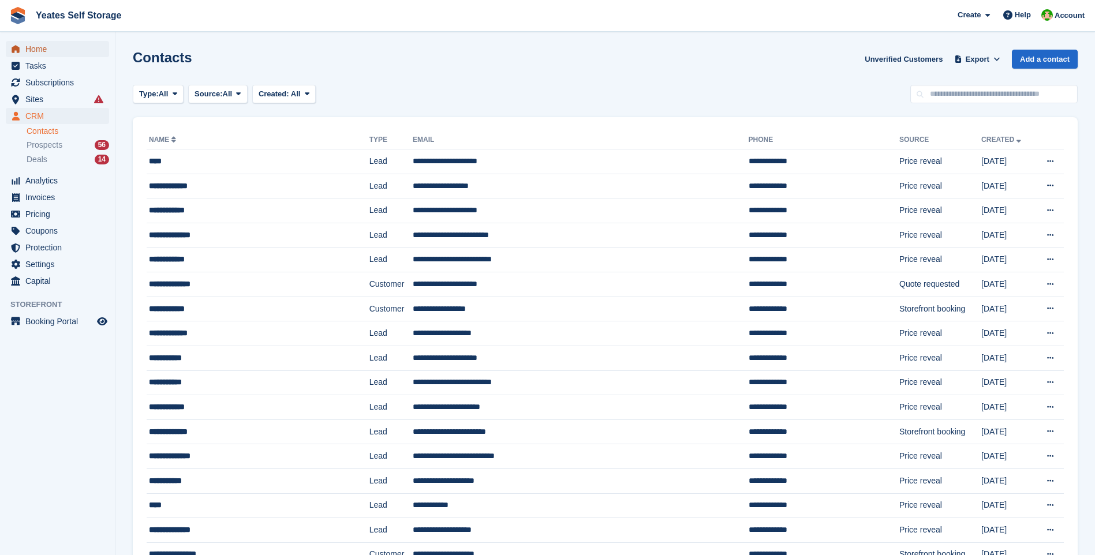
click at [42, 52] on span "Home" at bounding box center [59, 49] width 69 height 16
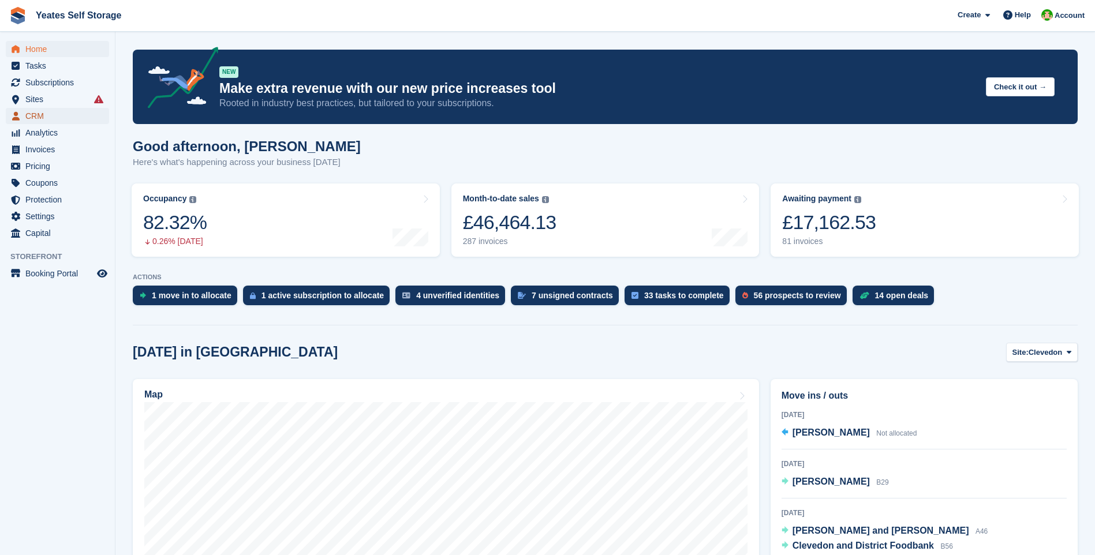
click at [30, 117] on span "CRM" at bounding box center [59, 116] width 69 height 16
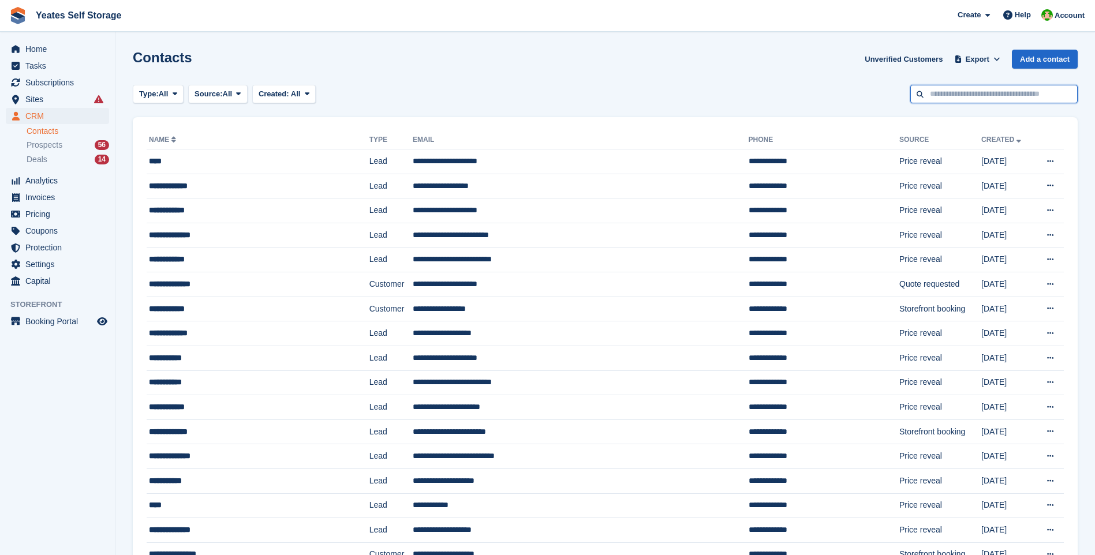
click at [961, 98] on input "text" at bounding box center [993, 94] width 167 height 19
type input "******"
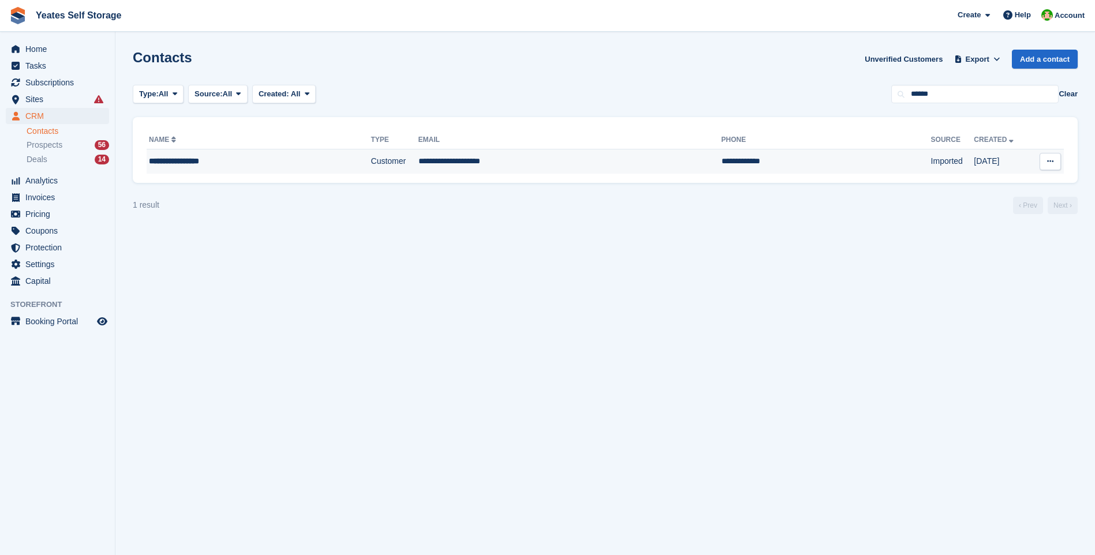
click at [418, 166] on td "**********" at bounding box center [569, 161] width 303 height 24
